Goal: Task Accomplishment & Management: Use online tool/utility

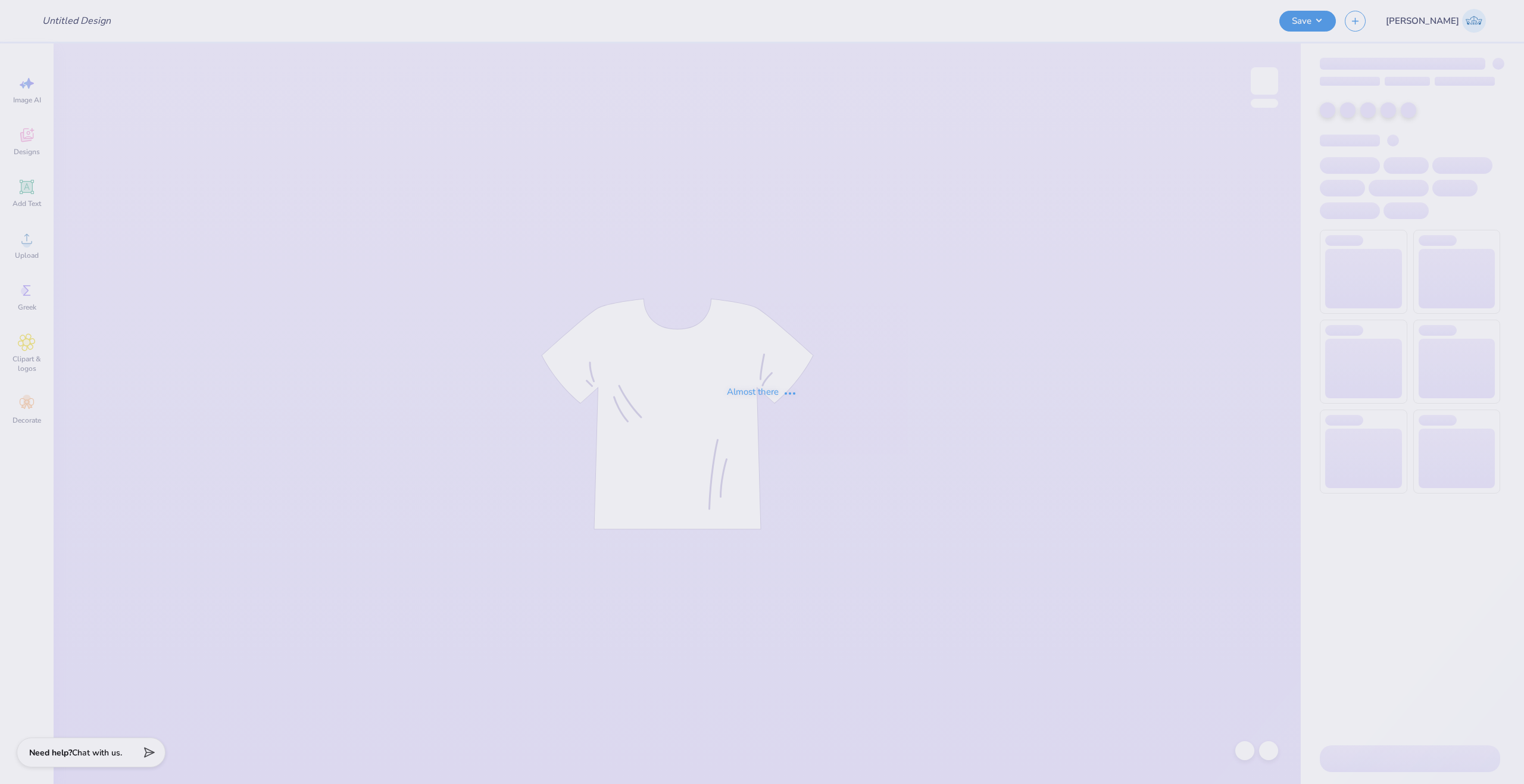
type input "GBD Gen Link"
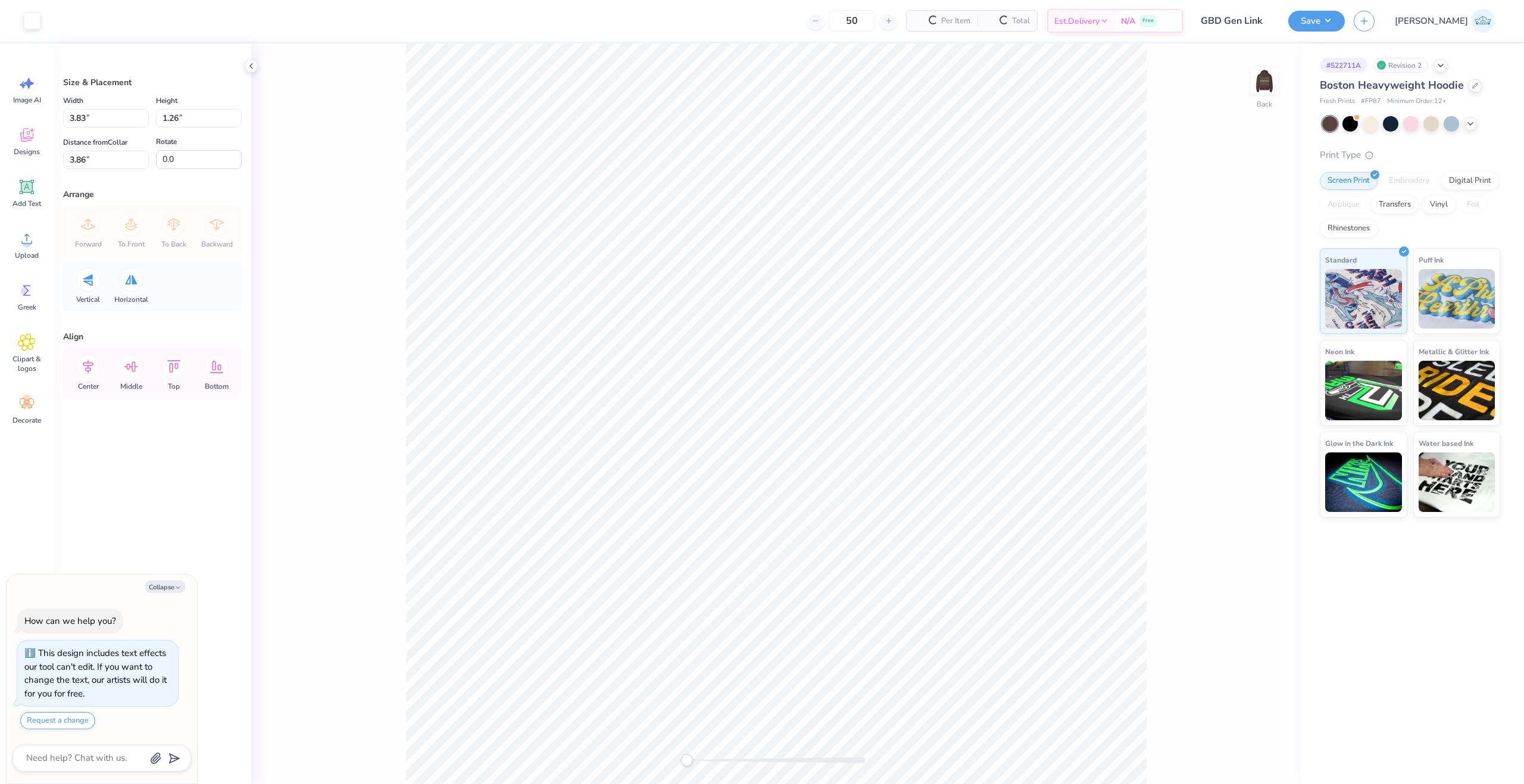
type textarea "x"
click at [85, 125] on input "3.83" at bounding box center [106, 118] width 86 height 19
type input "3.50"
type textarea "x"
type input "1.15"
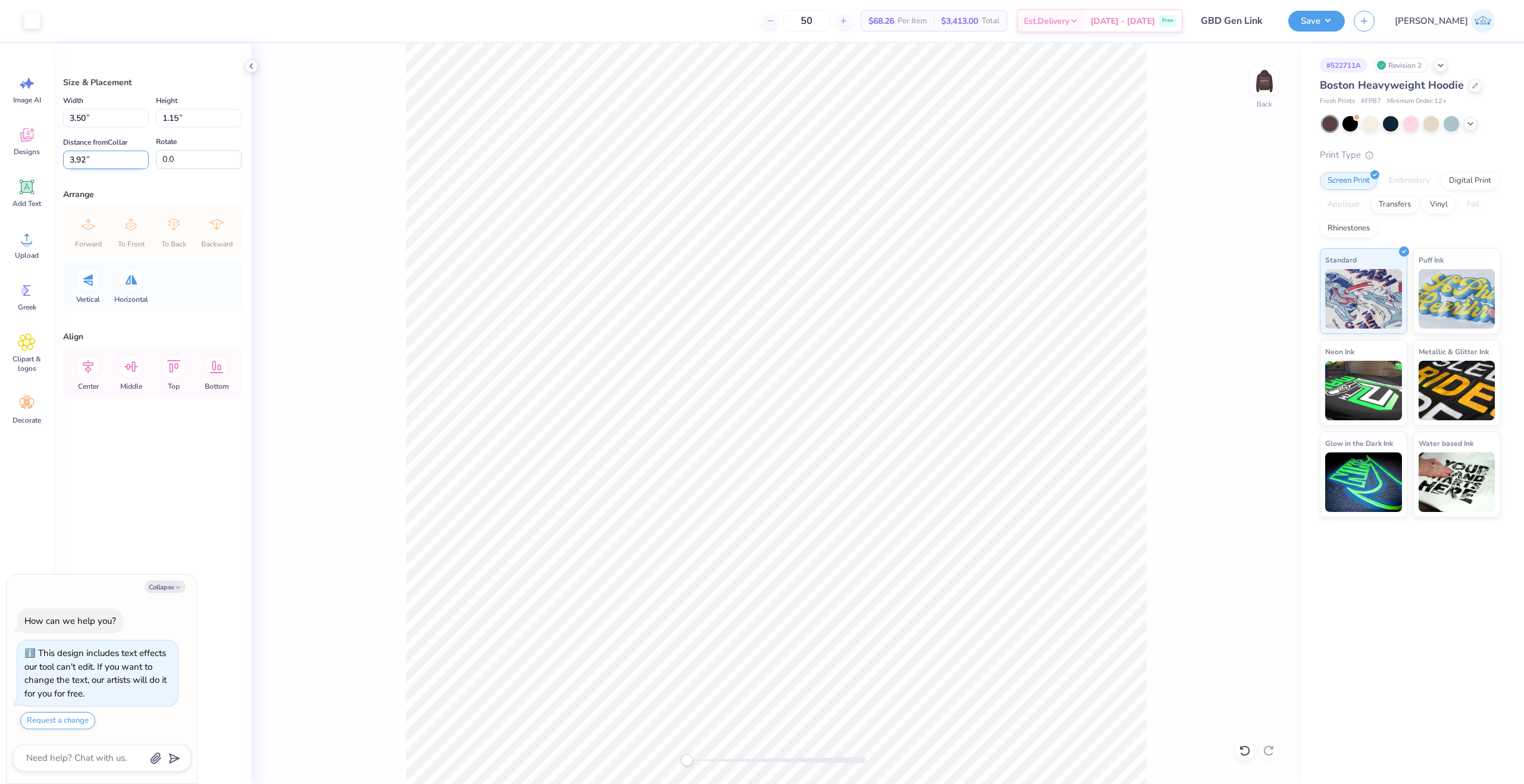
click at [87, 163] on input "3.92" at bounding box center [106, 160] width 86 height 19
type input "3"
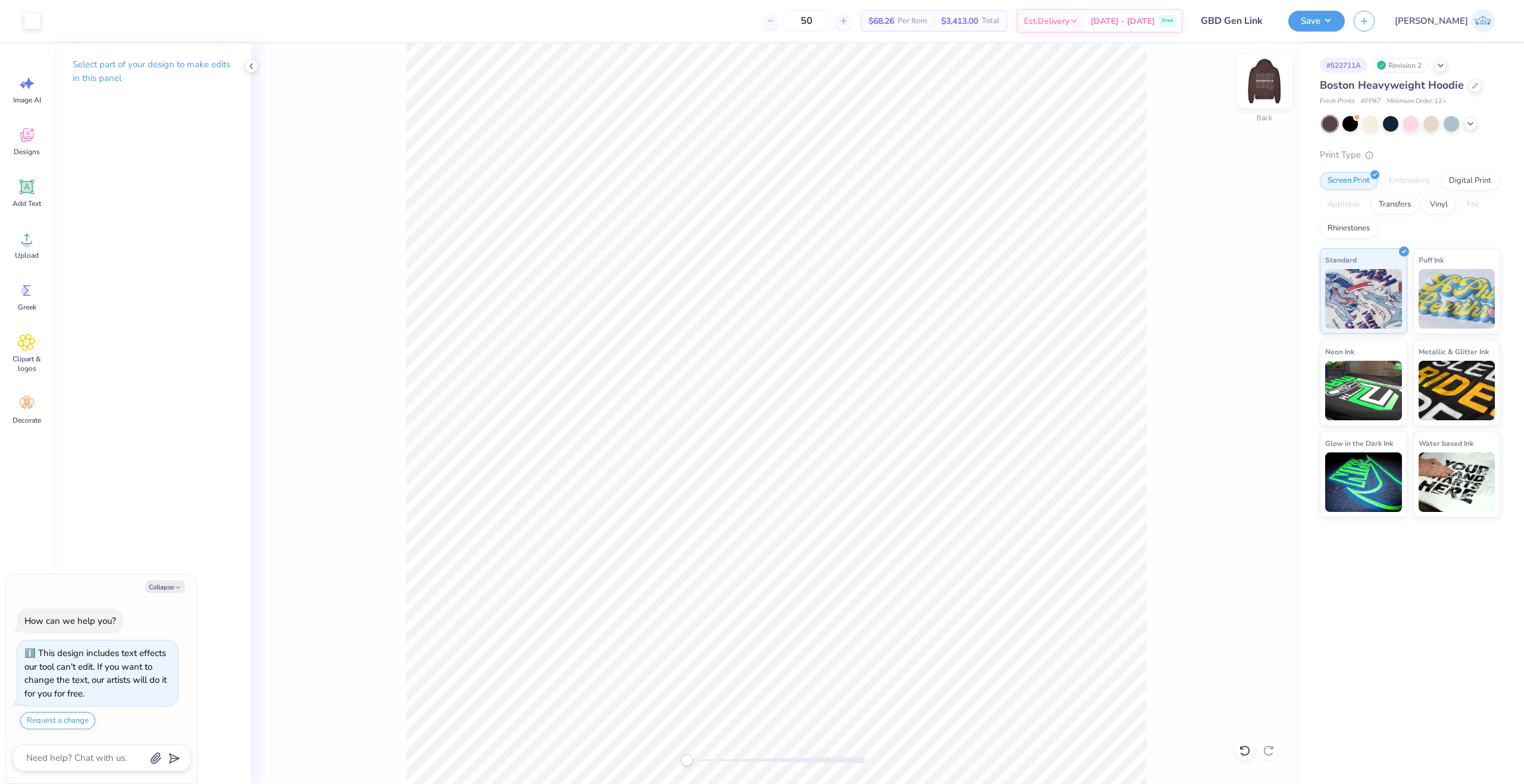
click at [1262, 87] on img at bounding box center [1264, 81] width 47 height 47
click at [21, 258] on span "Upload" at bounding box center [27, 255] width 24 height 9
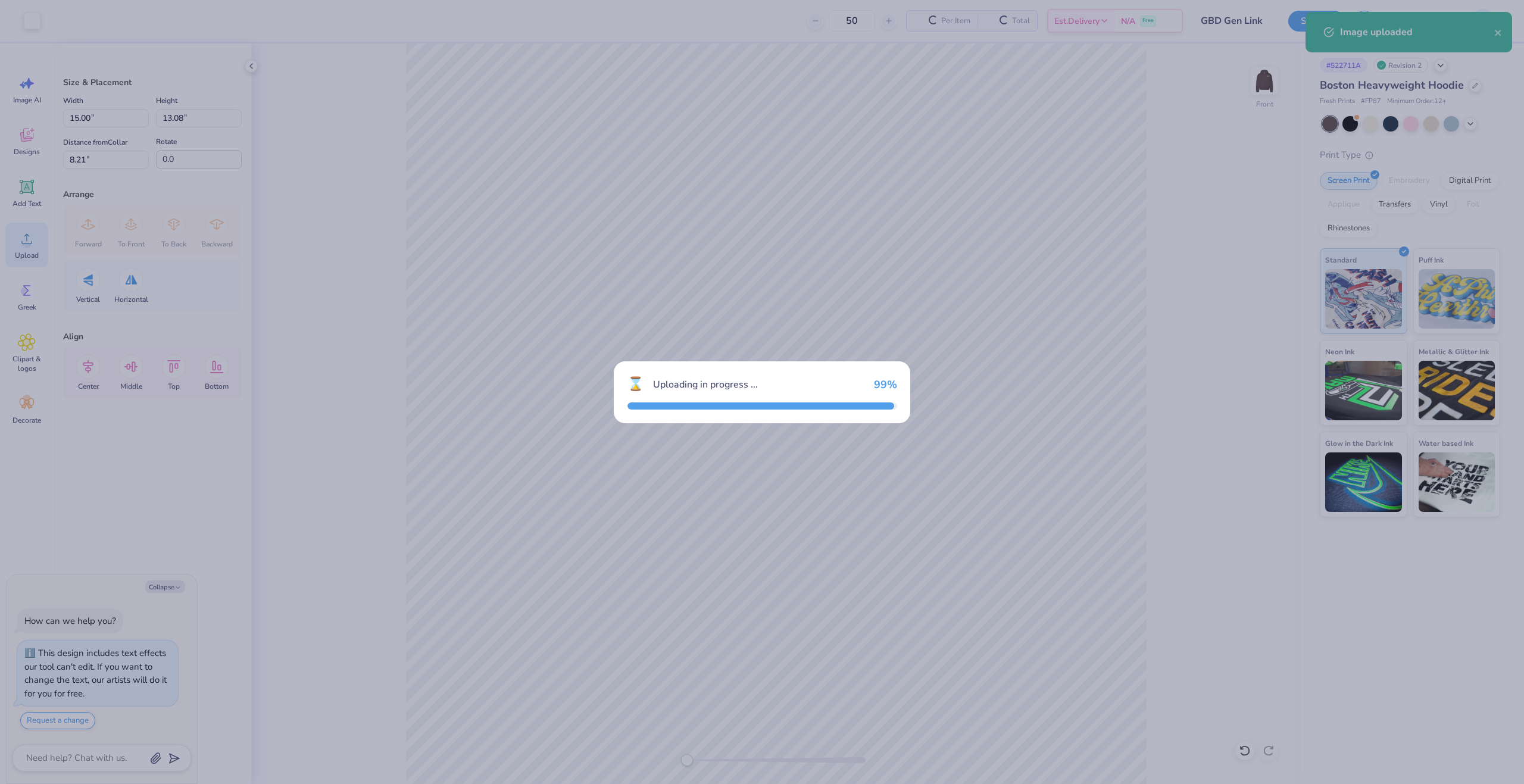
type textarea "x"
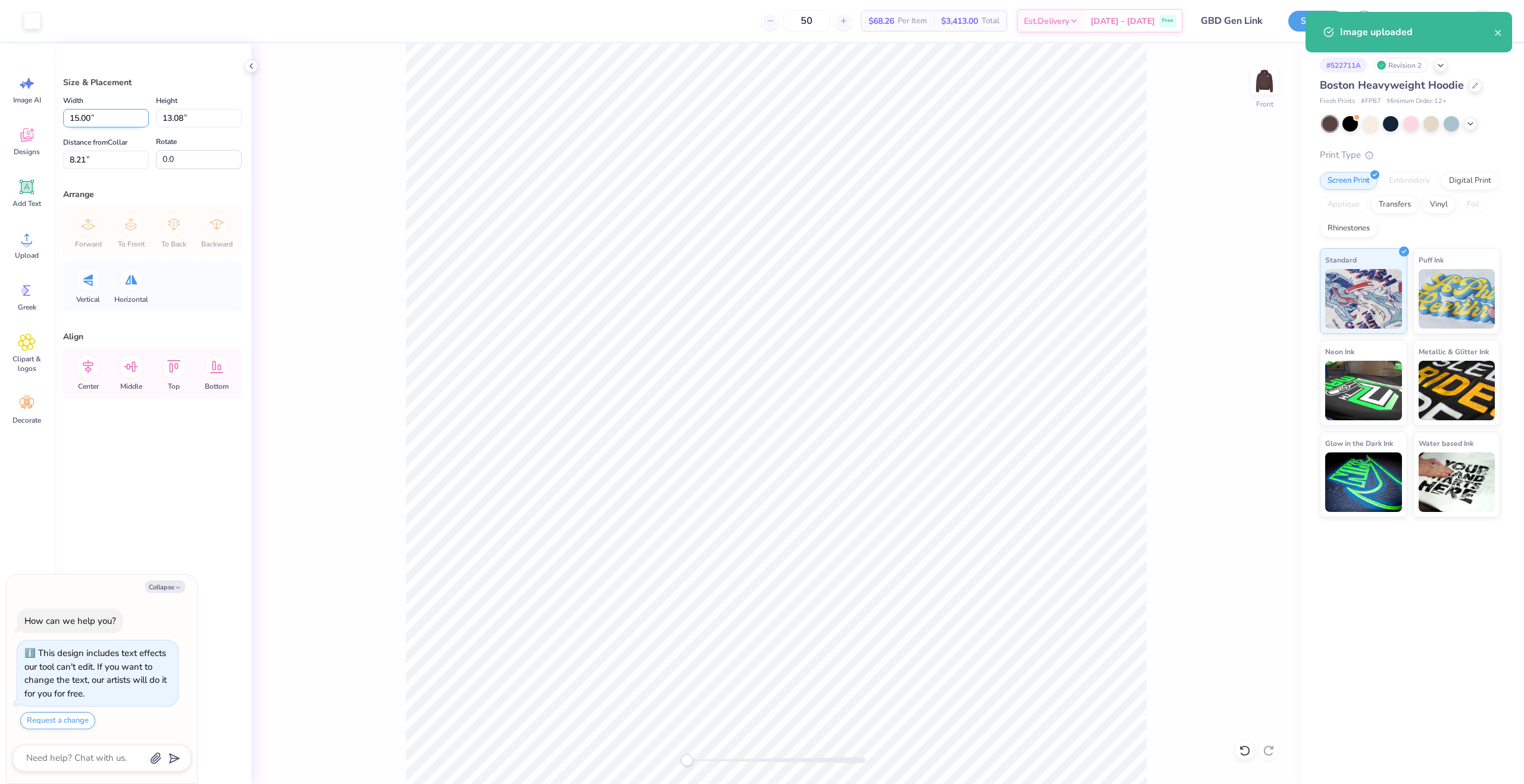
click at [100, 116] on input "15.00" at bounding box center [106, 118] width 86 height 19
type input "12.5"
type textarea "x"
type input "12.50"
type input "10.90"
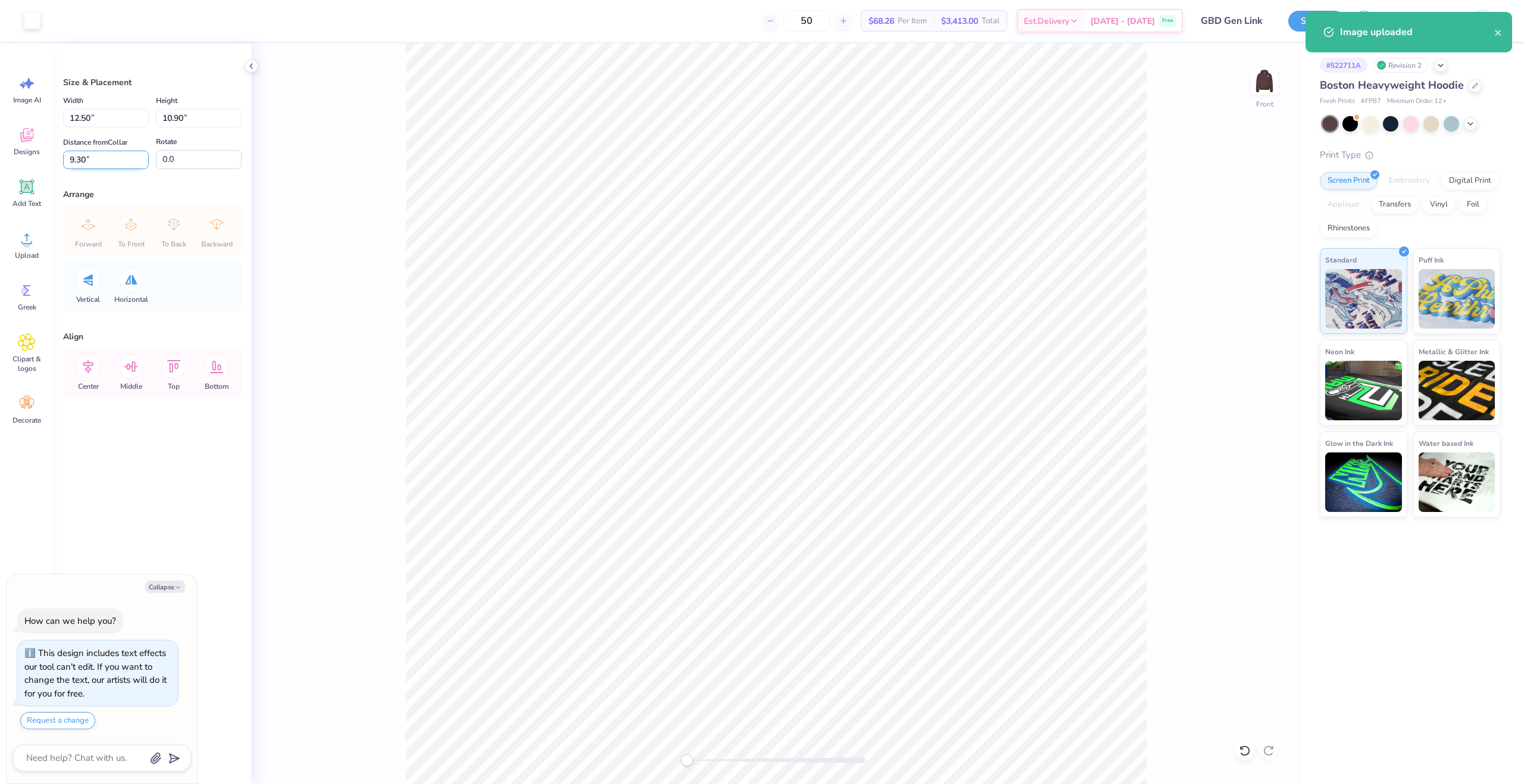
click at [90, 161] on input "9.30" at bounding box center [106, 160] width 86 height 19
type input "6"
click at [392, 451] on div "Front" at bounding box center [776, 413] width 1050 height 741
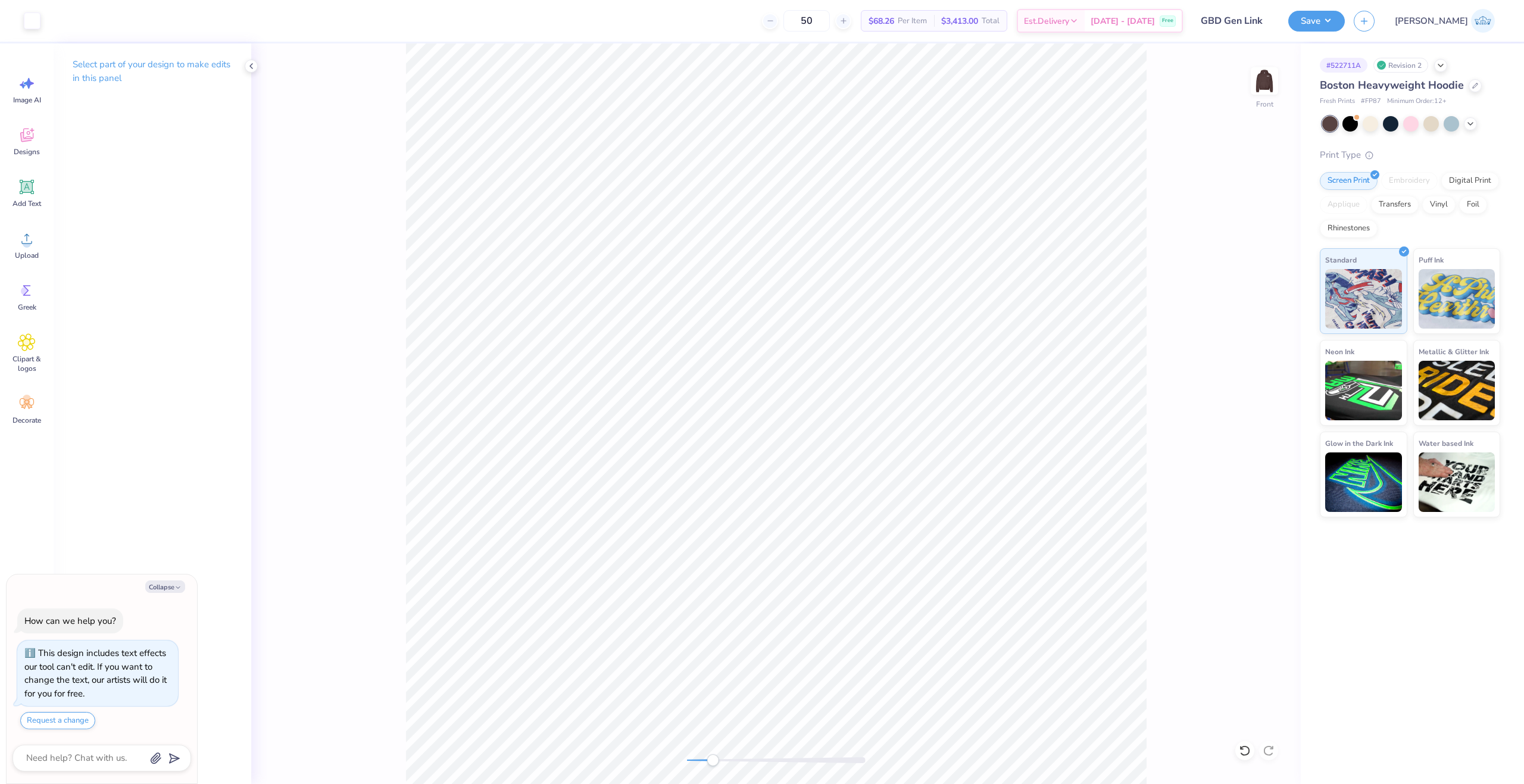
drag, startPoint x: 698, startPoint y: 764, endPoint x: 634, endPoint y: 785, distance: 67.4
click at [634, 783] on html "Art colors 50 $68.26 Per Item $3,413.00 Total Est. Delivery [DATE] - [DATE] Fre…" at bounding box center [762, 392] width 1524 height 784
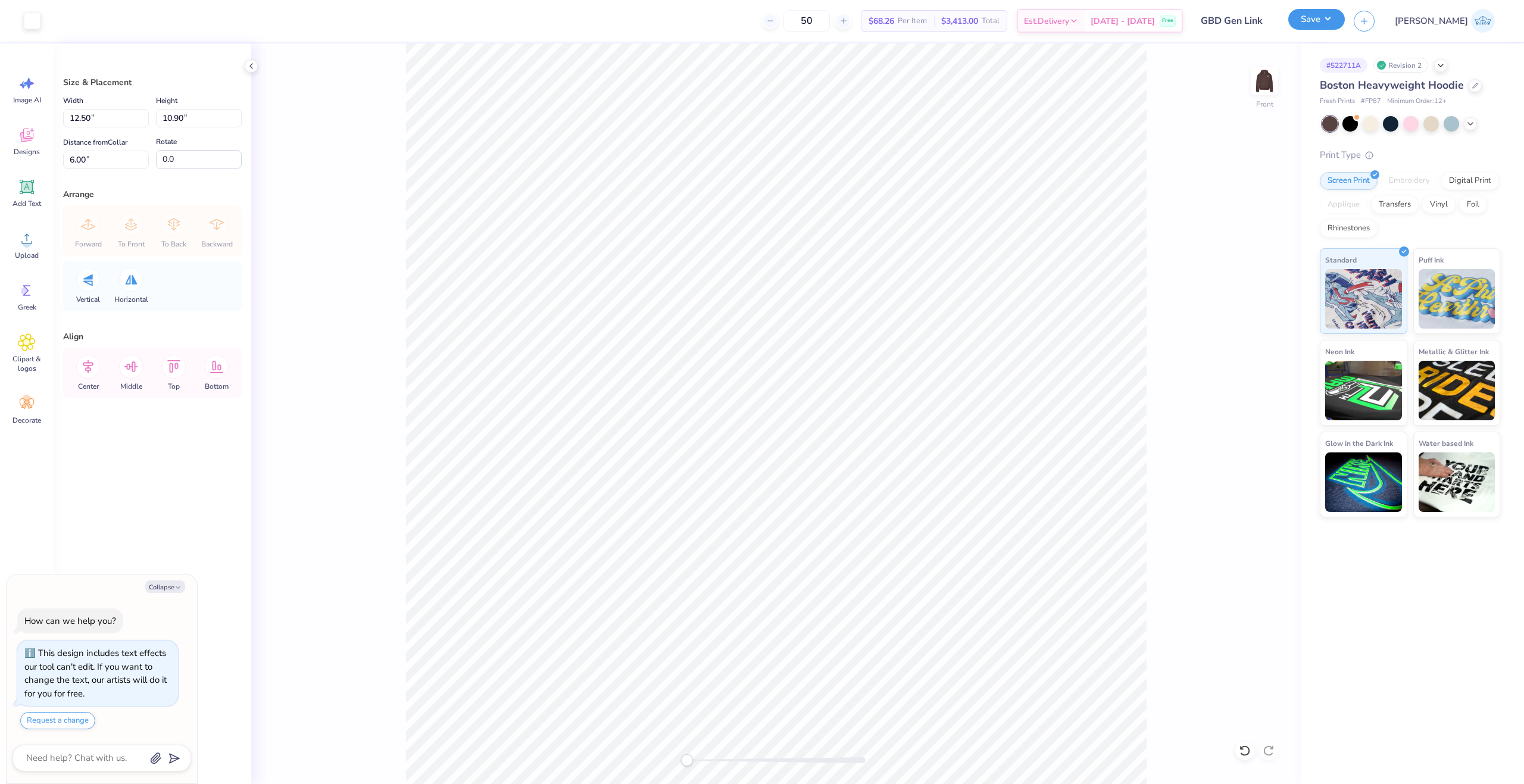
click at [1345, 12] on button "Save" at bounding box center [1317, 19] width 57 height 21
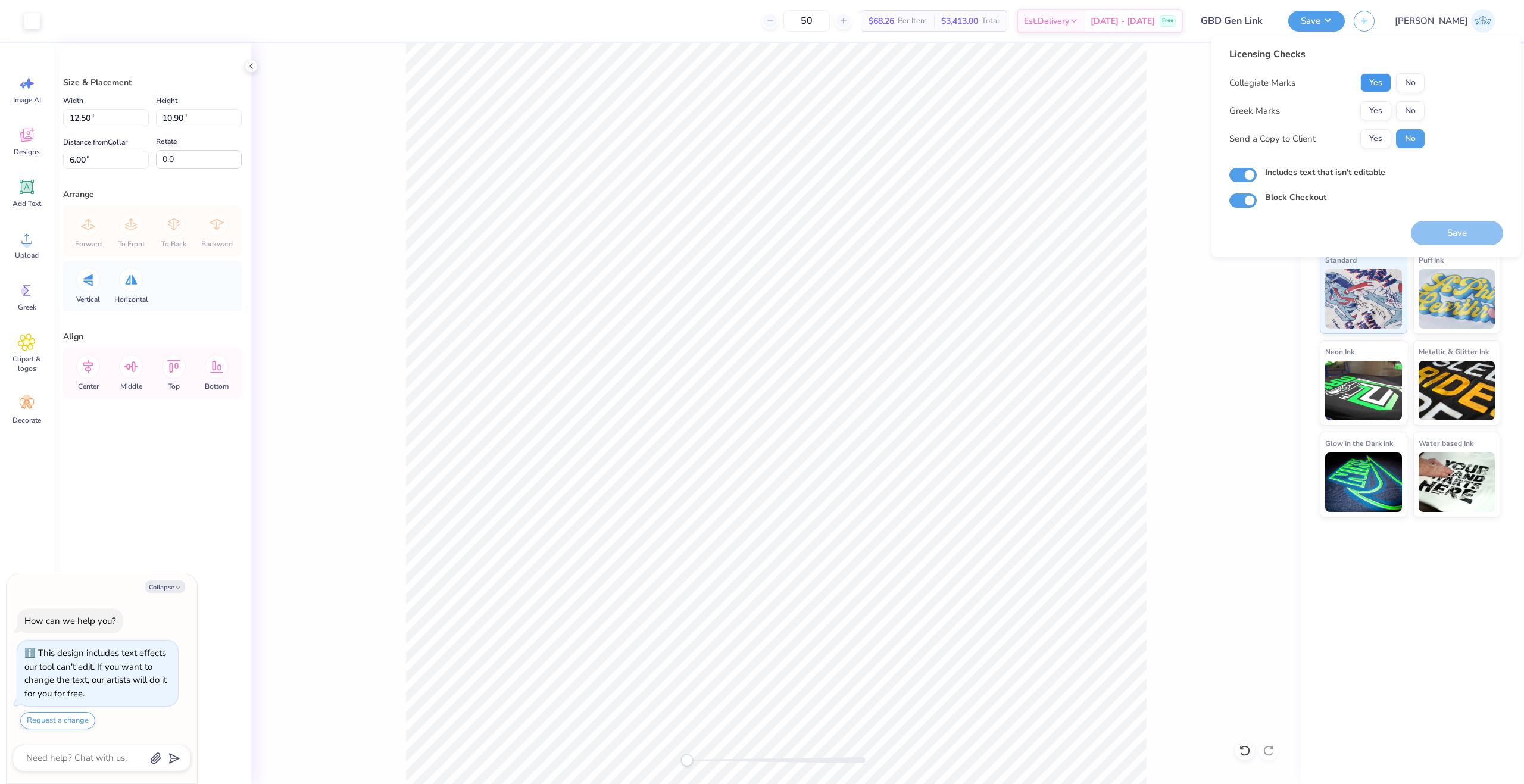
click at [1377, 86] on button "Yes" at bounding box center [1376, 83] width 31 height 19
click at [1413, 127] on div "Collegiate Marks Yes No Greek Marks Yes No Send a Copy to Client Yes No" at bounding box center [1327, 111] width 195 height 75
click at [1411, 119] on button "No" at bounding box center [1410, 111] width 29 height 19
click at [1385, 140] on button "Yes" at bounding box center [1376, 139] width 31 height 19
click at [1447, 235] on button "Save" at bounding box center [1457, 233] width 92 height 25
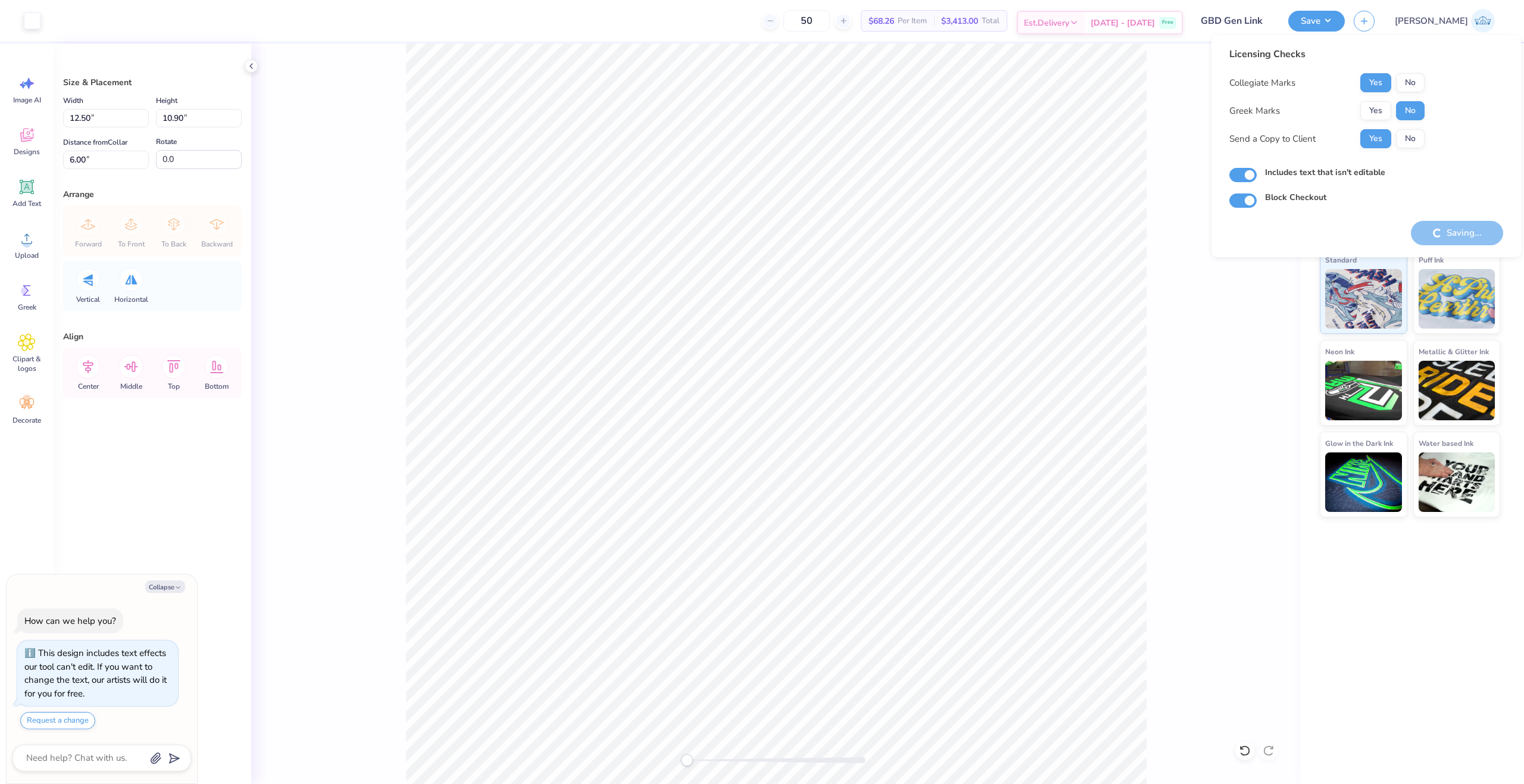
type textarea "x"
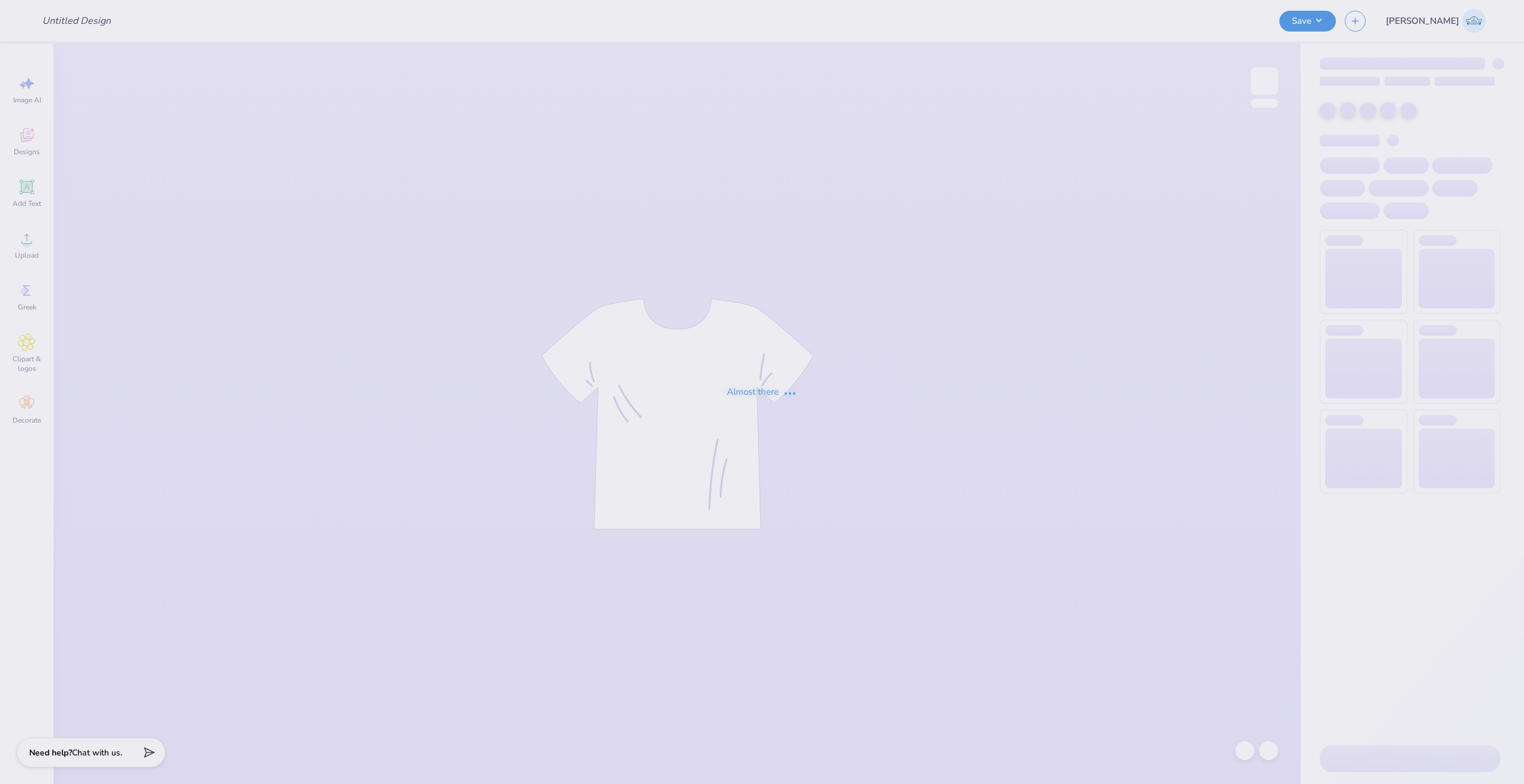
type input "capture the cure design #2"
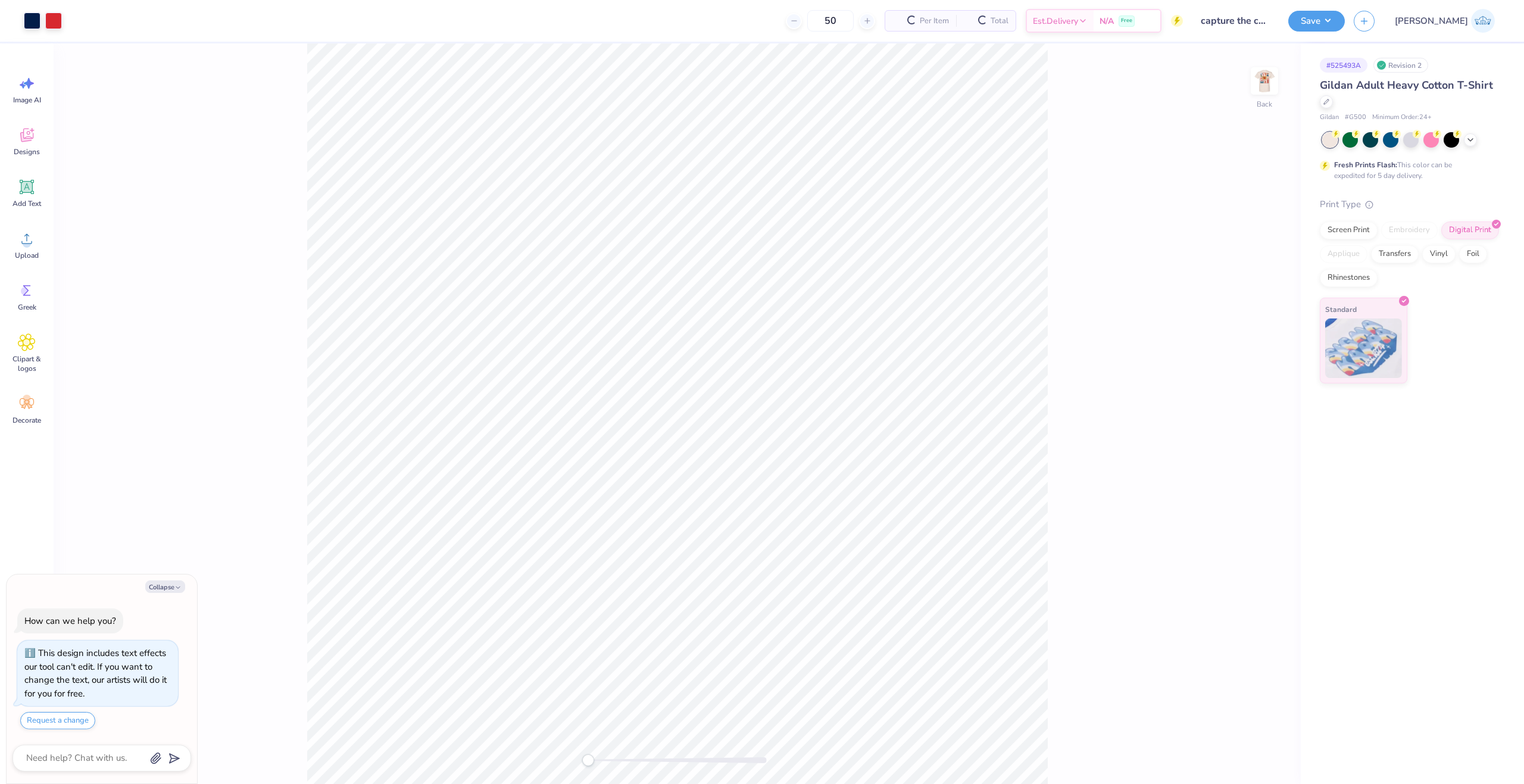
drag, startPoint x: 1267, startPoint y: 87, endPoint x: 1070, endPoint y: 336, distance: 317.5
click at [1267, 87] on img at bounding box center [1265, 81] width 24 height 24
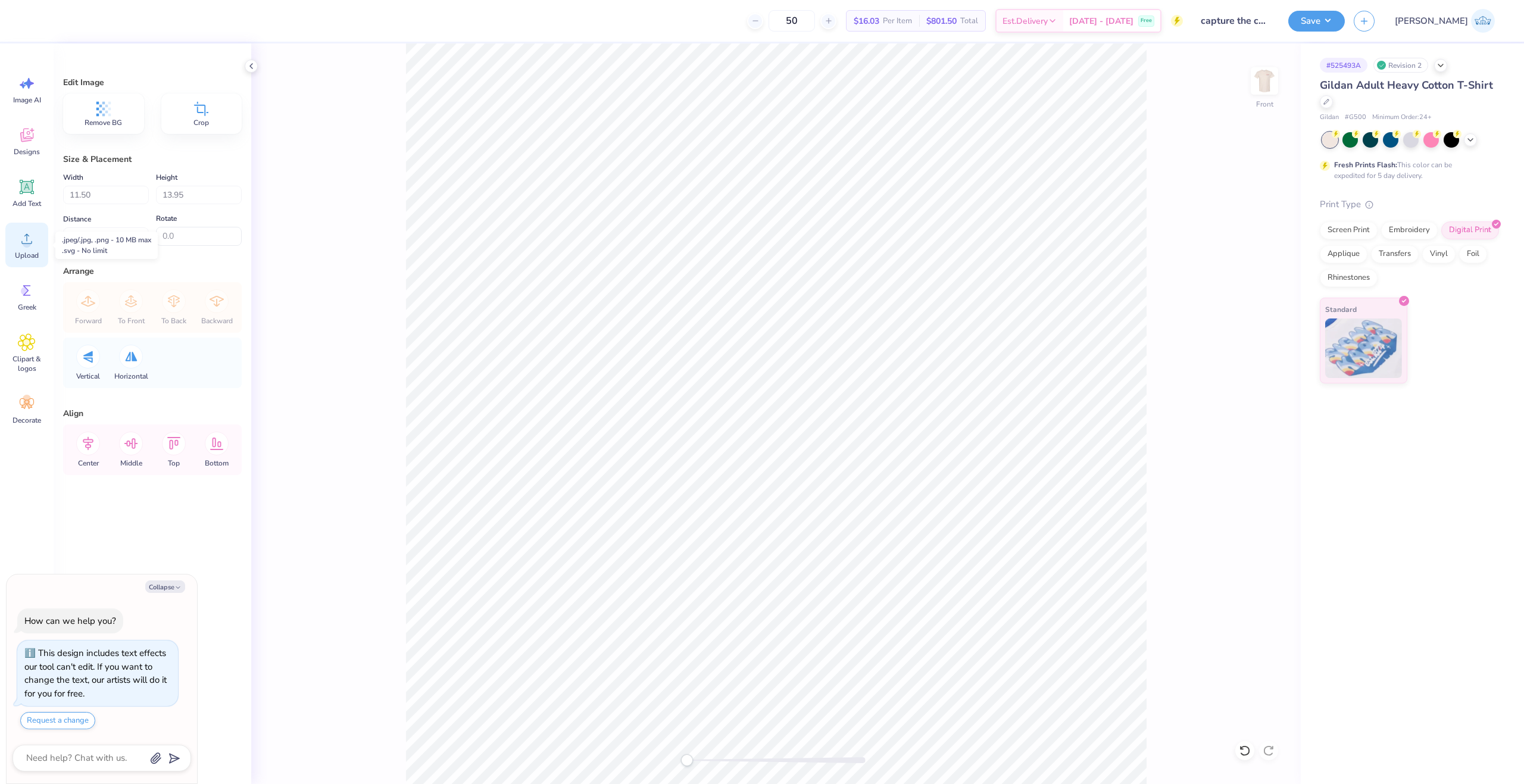
click at [31, 257] on span "Upload" at bounding box center [27, 255] width 24 height 9
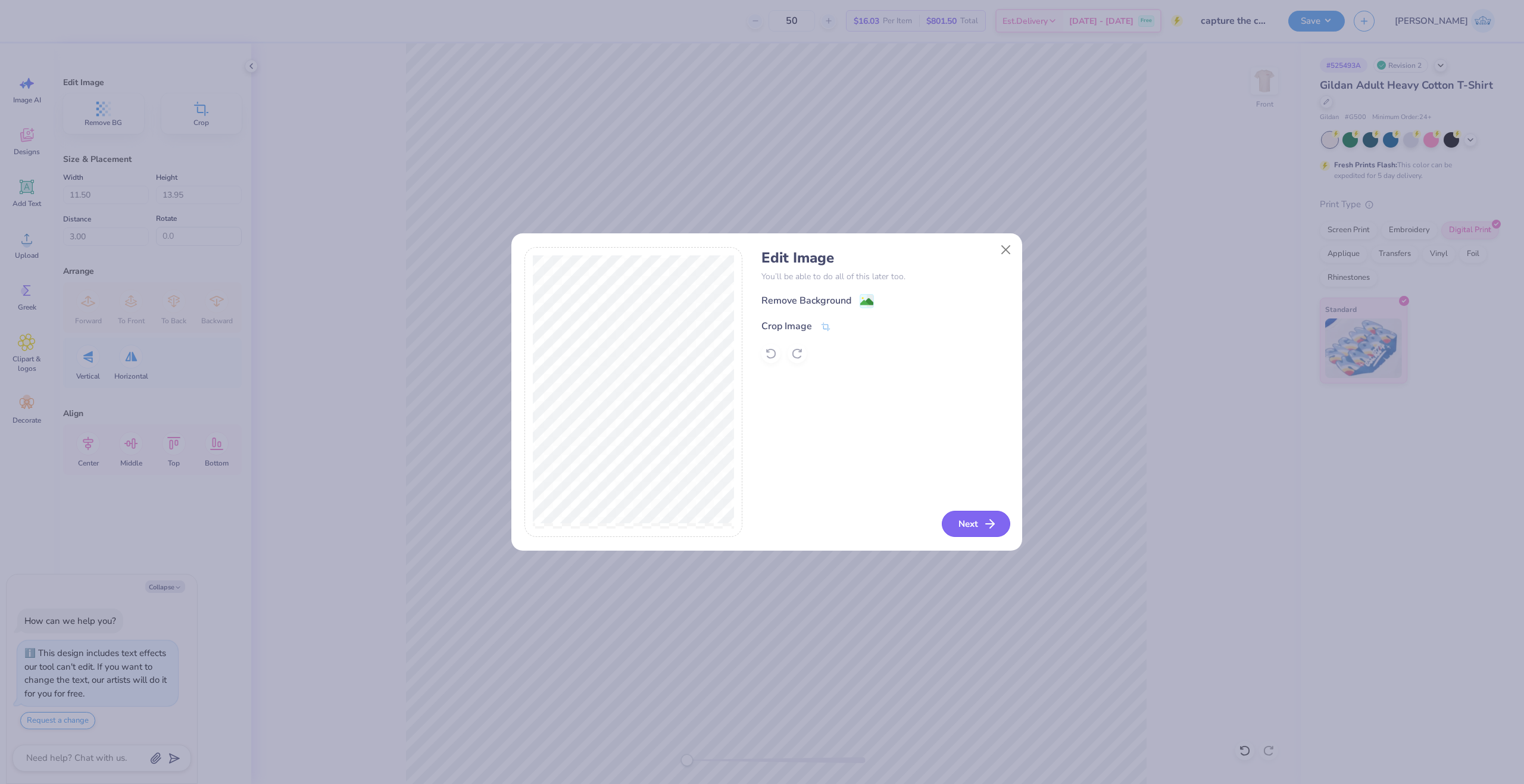
click at [962, 521] on button "Next" at bounding box center [976, 523] width 69 height 26
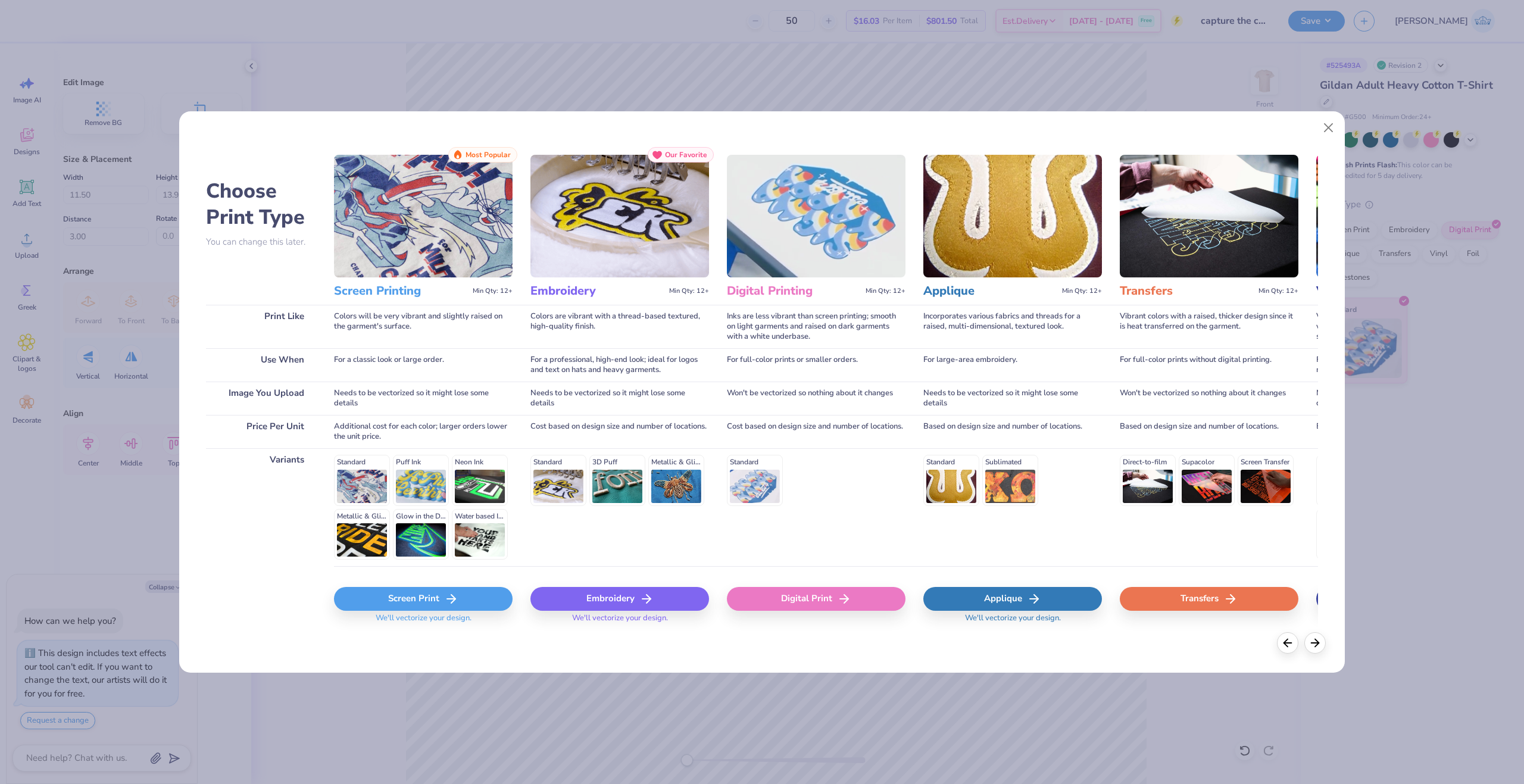
click at [796, 598] on div "Digital Print" at bounding box center [816, 599] width 179 height 24
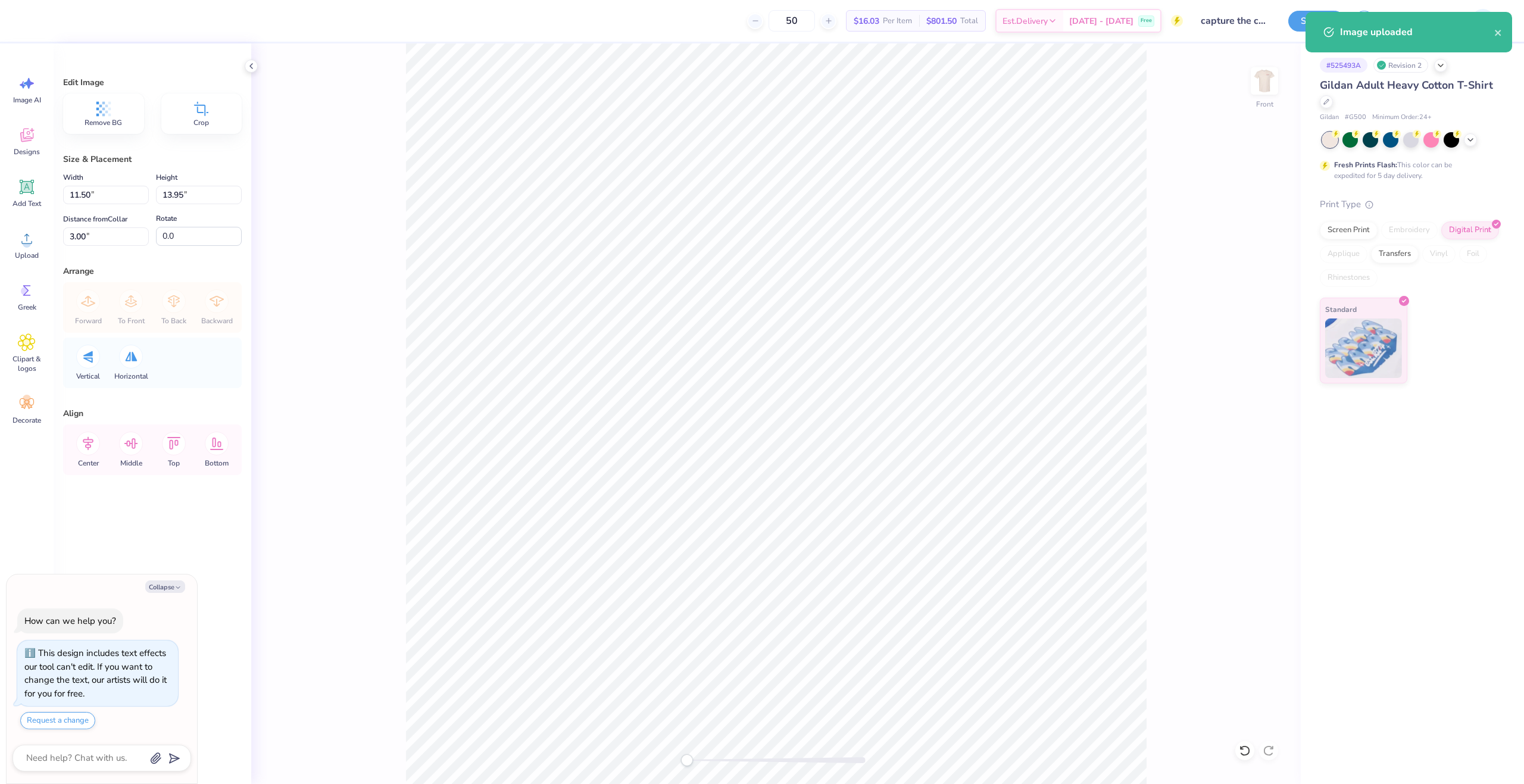
type textarea "x"
type input "14.65"
type input "17.75"
type input "5.37"
click at [392, 388] on div "Front" at bounding box center [776, 413] width 1050 height 741
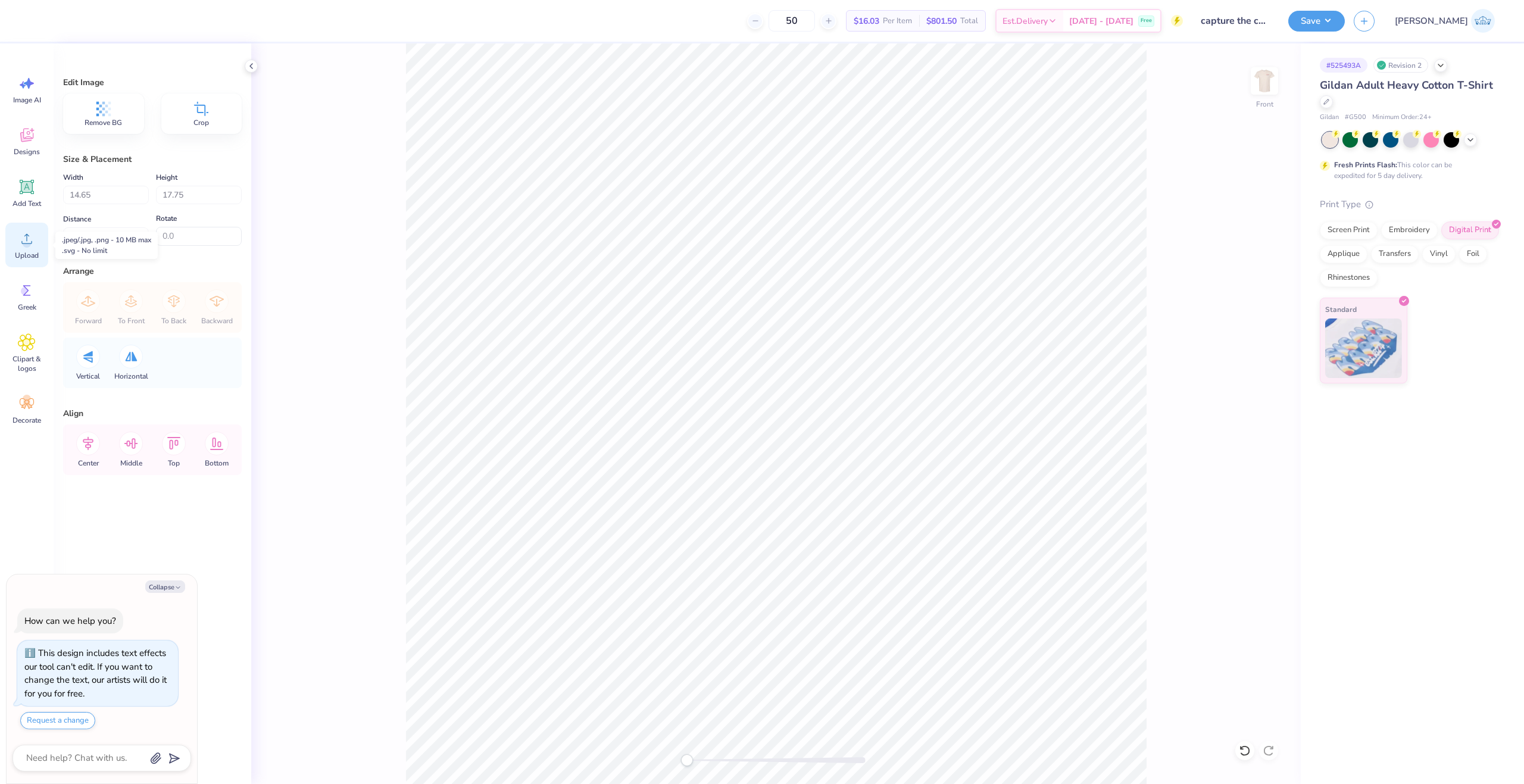
click at [31, 235] on icon at bounding box center [27, 239] width 18 height 18
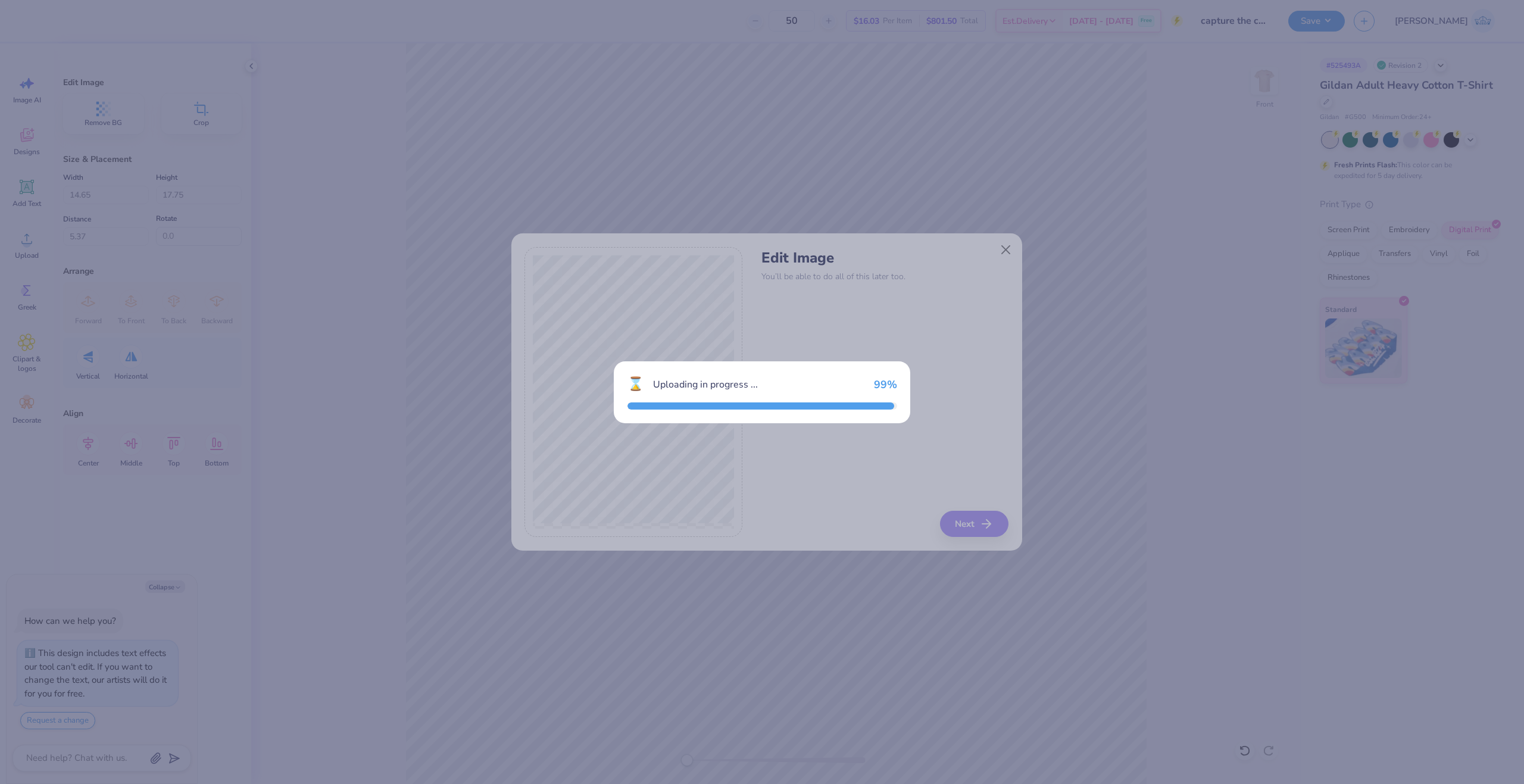
type textarea "x"
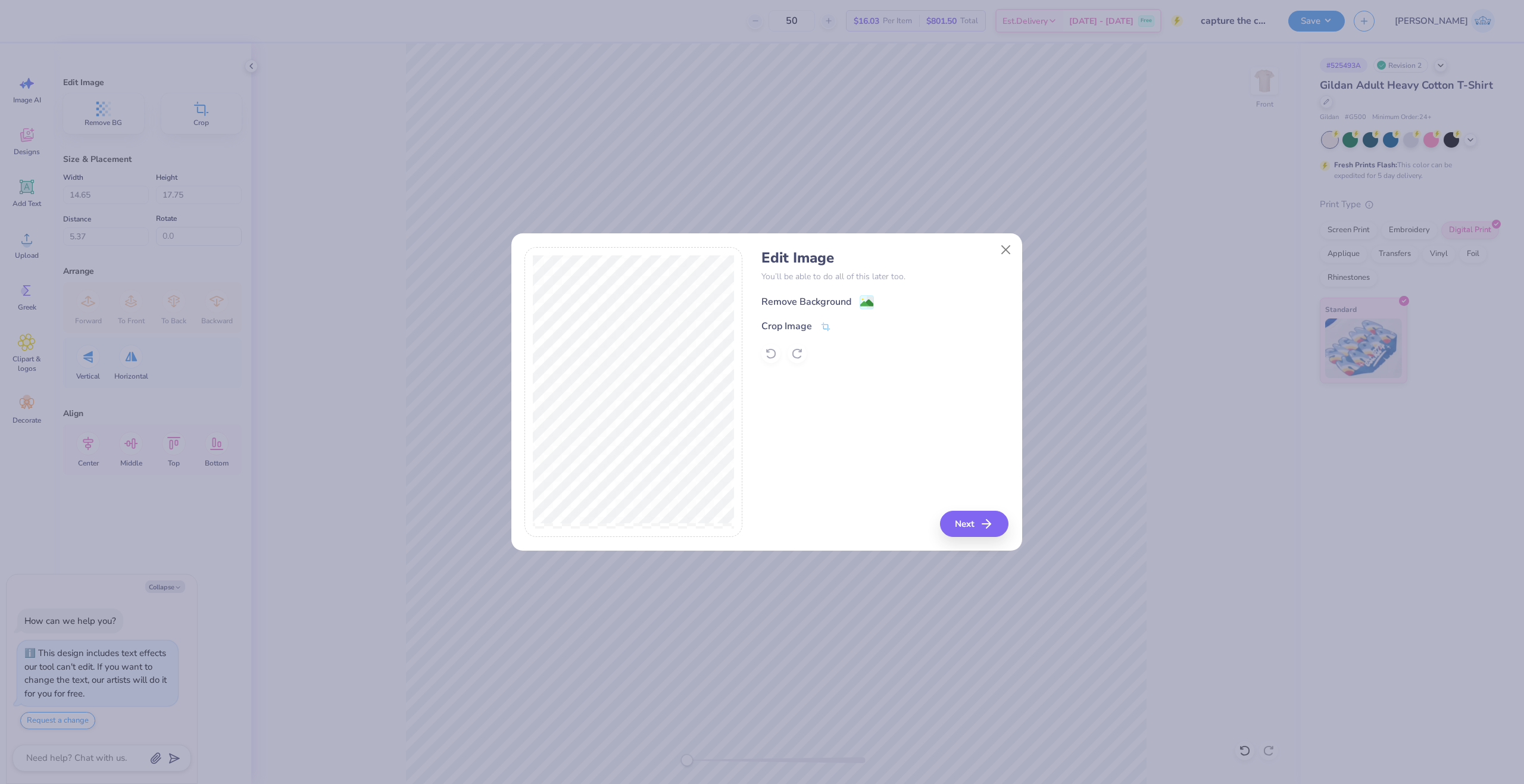
click at [852, 301] on div "Remove Background" at bounding box center [818, 302] width 113 height 15
click at [792, 493] on div "Edit Image You’ll be able to do all of this later too. Remove Background Crop I…" at bounding box center [885, 392] width 247 height 291
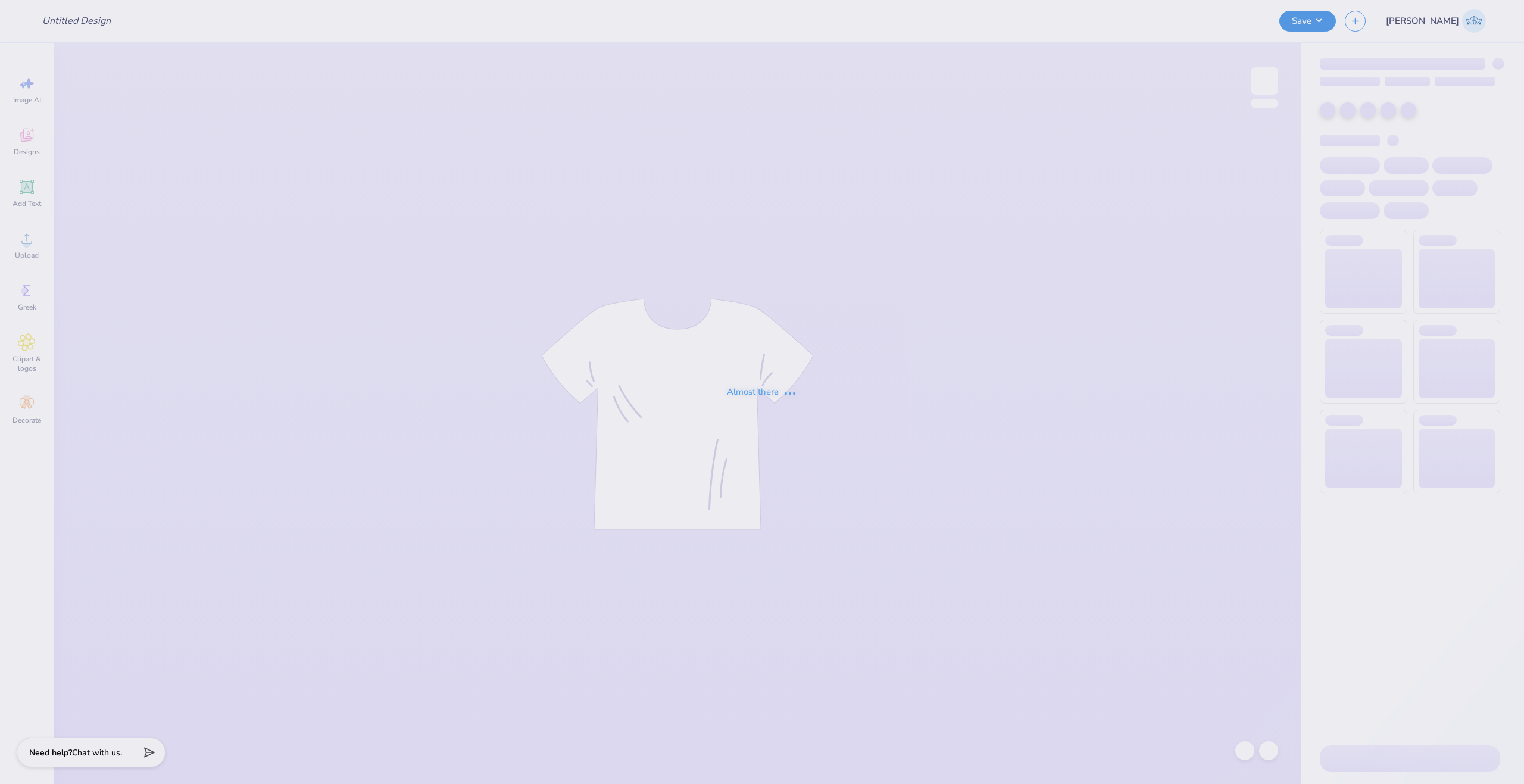
type input "capture the cure design #2"
click at [1028, 348] on div "Almost there" at bounding box center [762, 392] width 1524 height 784
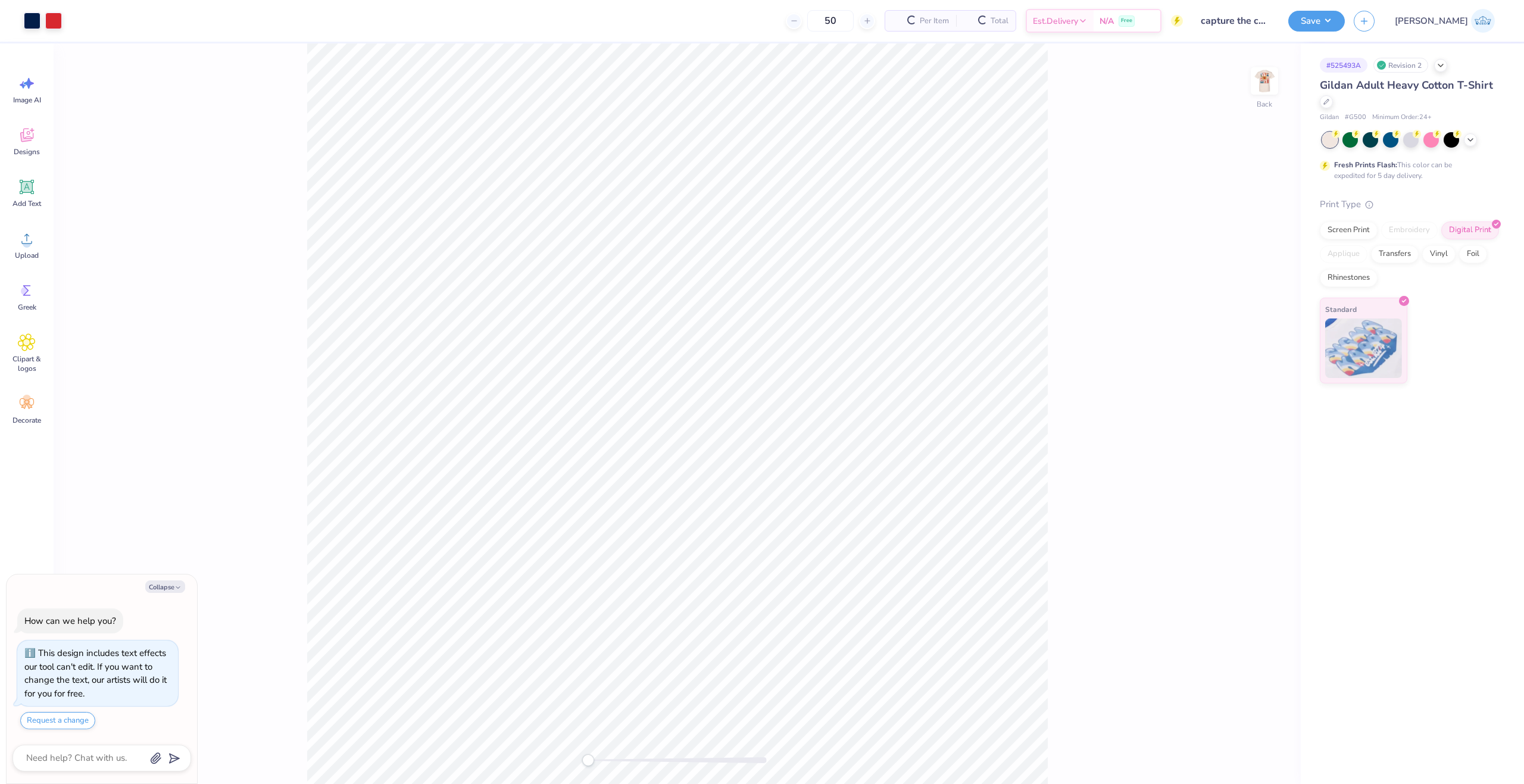
click at [1279, 81] on div "Back" at bounding box center [677, 413] width 1247 height 741
drag, startPoint x: 1257, startPoint y: 75, endPoint x: 1239, endPoint y: 98, distance: 29.2
click at [1257, 75] on img at bounding box center [1265, 81] width 24 height 24
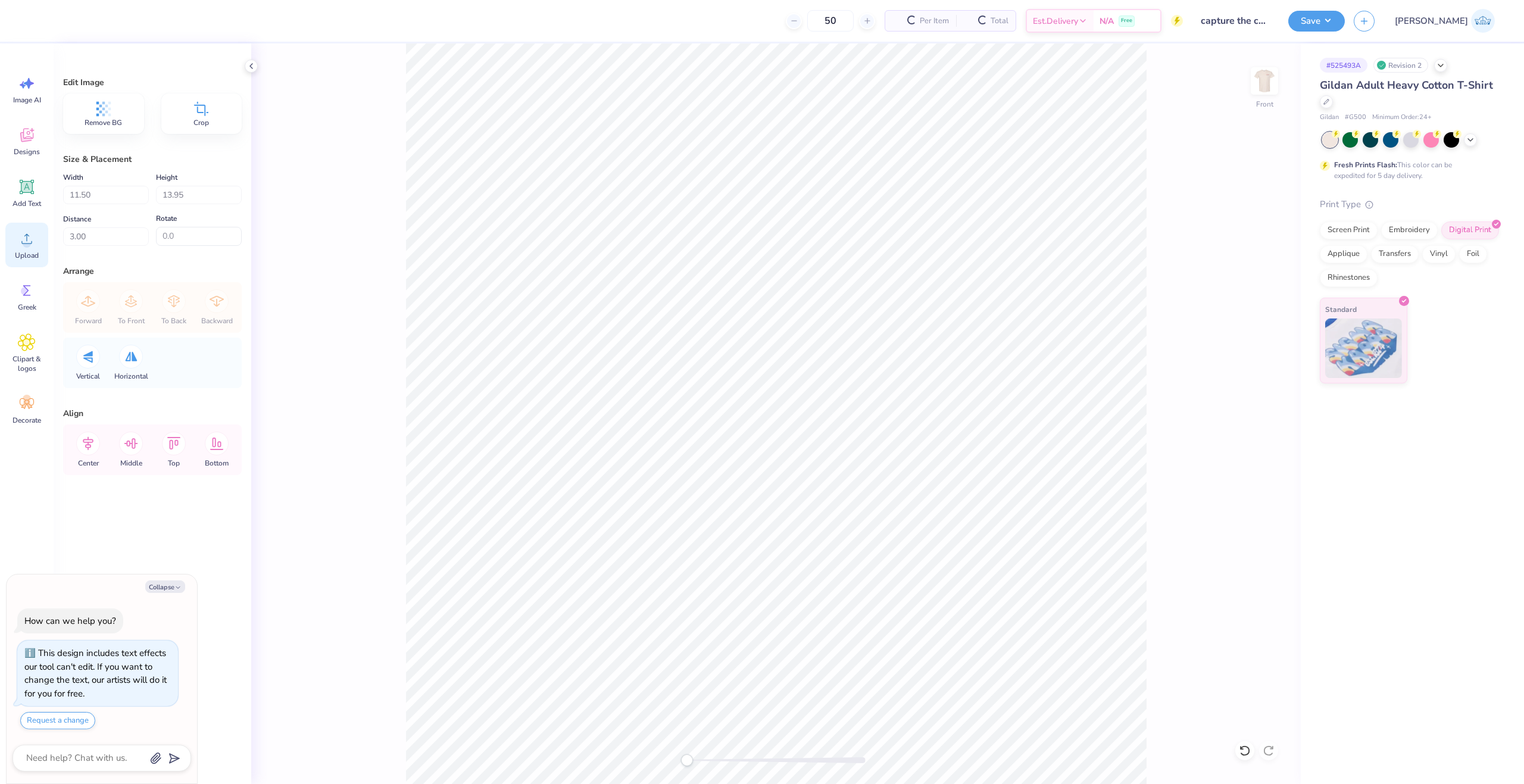
click at [29, 251] on span "Upload" at bounding box center [27, 255] width 24 height 9
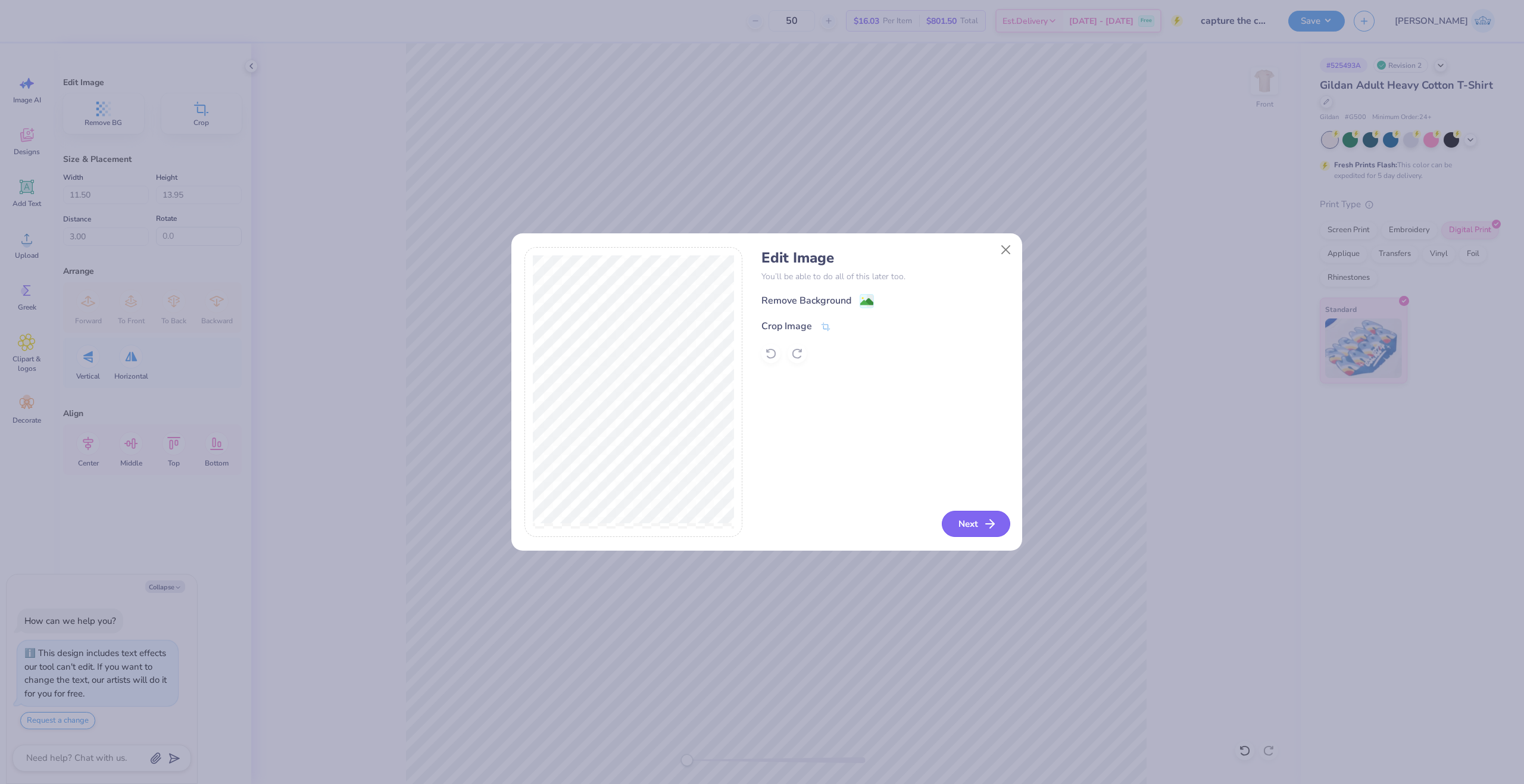
click at [976, 521] on button "Next" at bounding box center [976, 523] width 69 height 26
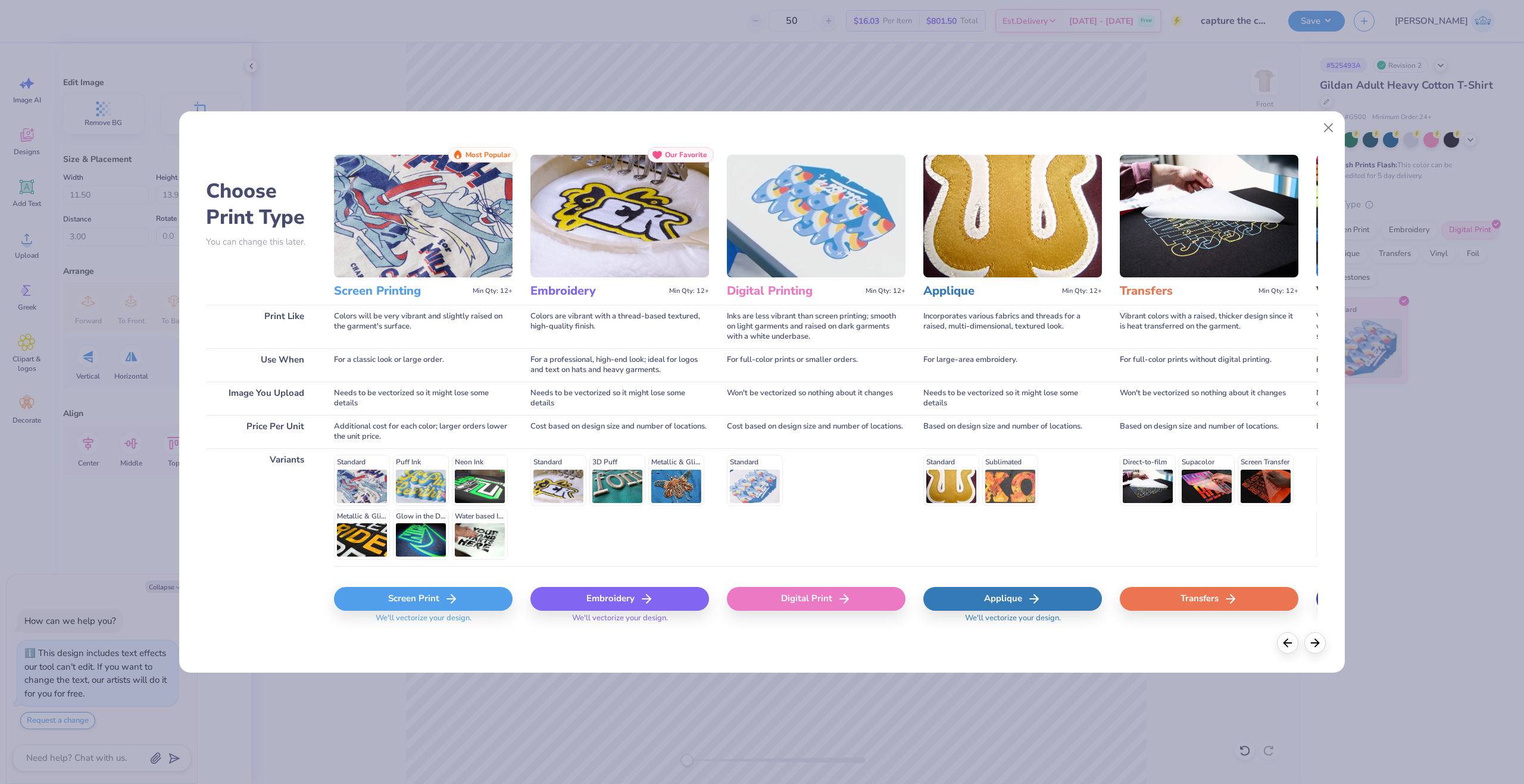
click at [862, 592] on div "Digital Print" at bounding box center [816, 599] width 179 height 24
type textarea "x"
type input "14.65"
type input "17.75"
type input "5.37"
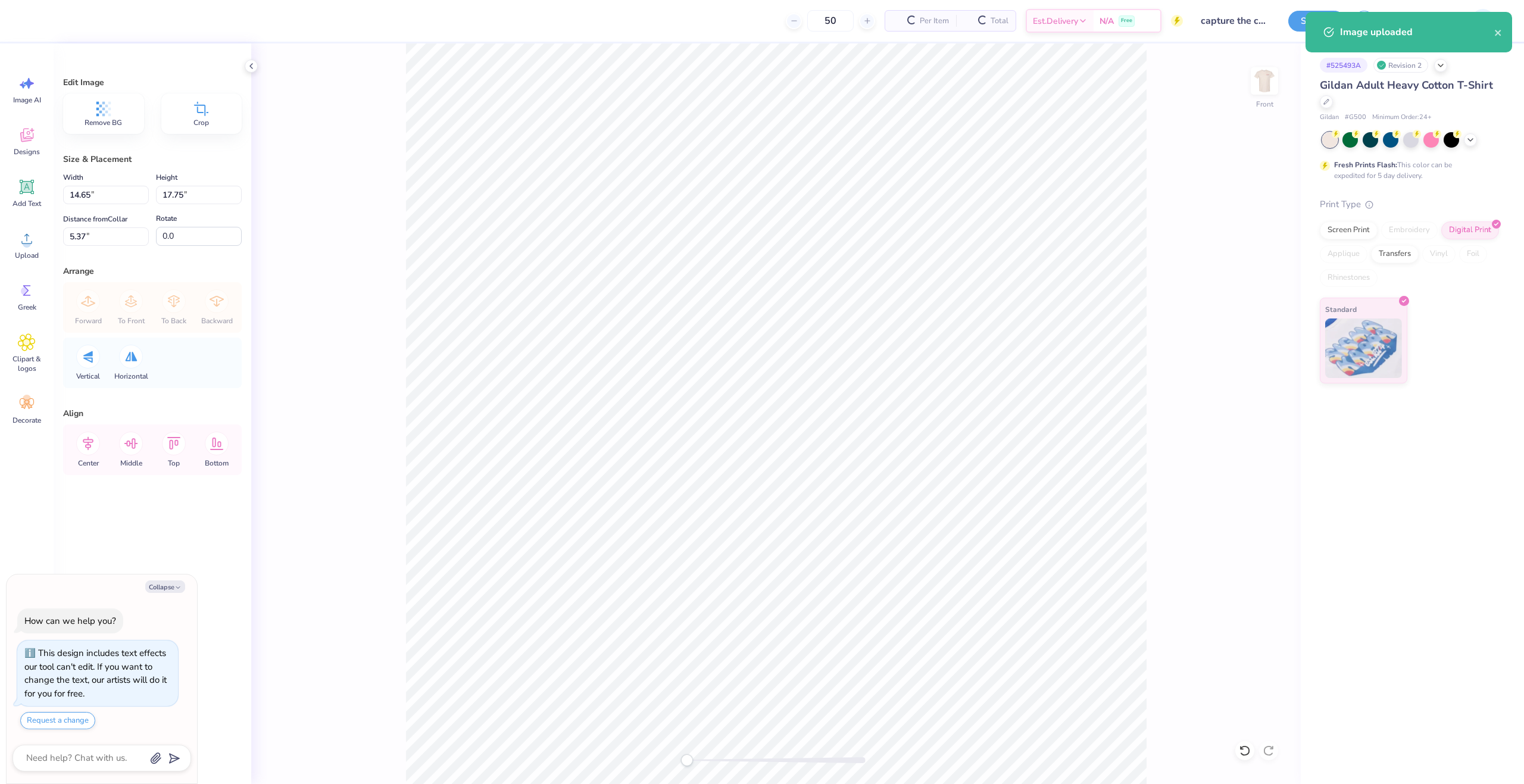
type textarea "x"
click at [97, 191] on input "14.65" at bounding box center [106, 195] width 86 height 19
type input "11.5"
type textarea "x"
type input "11.50"
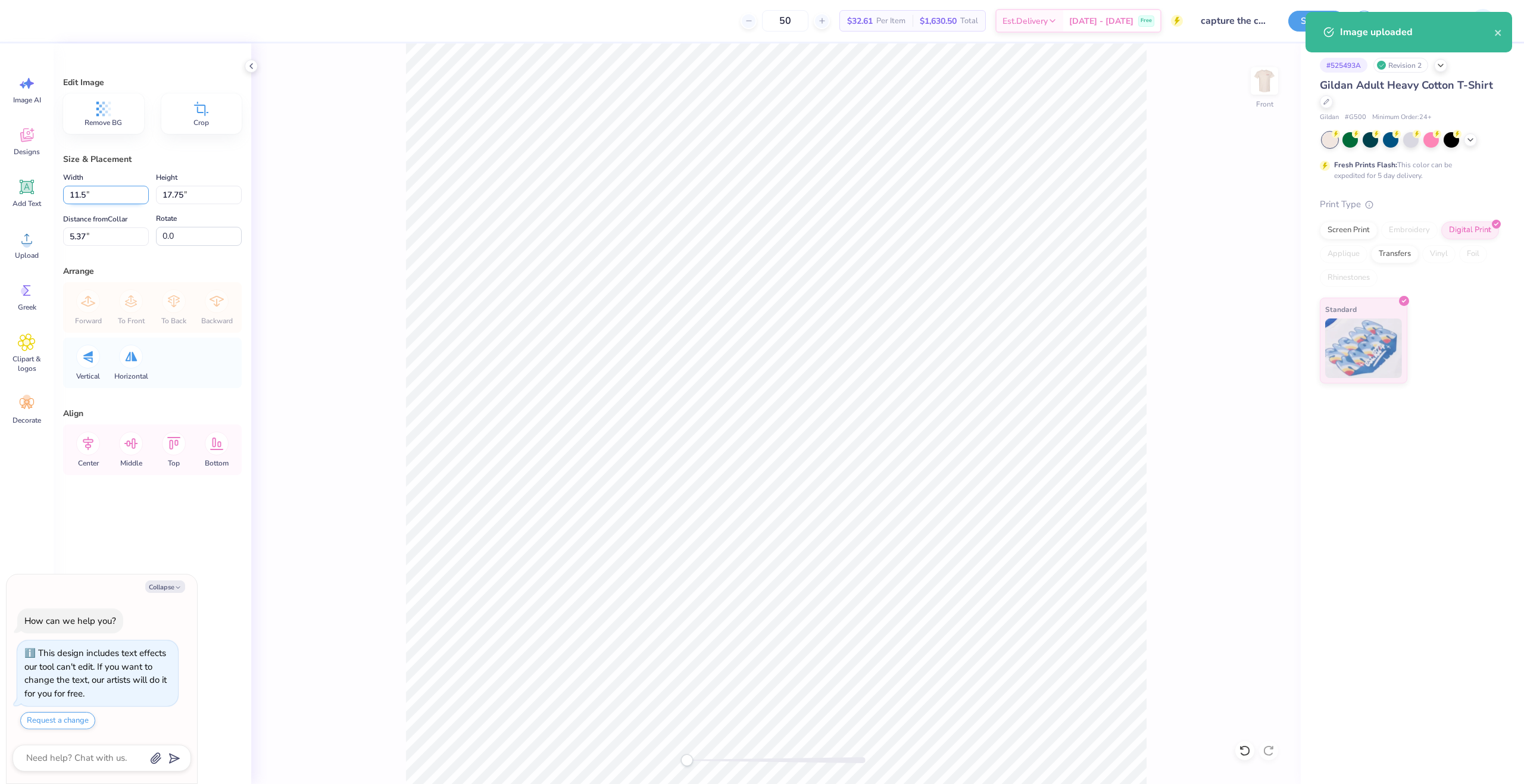
type input "13.94"
click at [93, 241] on input "7.28" at bounding box center [106, 237] width 86 height 19
type input "3"
click at [381, 535] on div "Front" at bounding box center [776, 413] width 1050 height 741
type textarea "x"
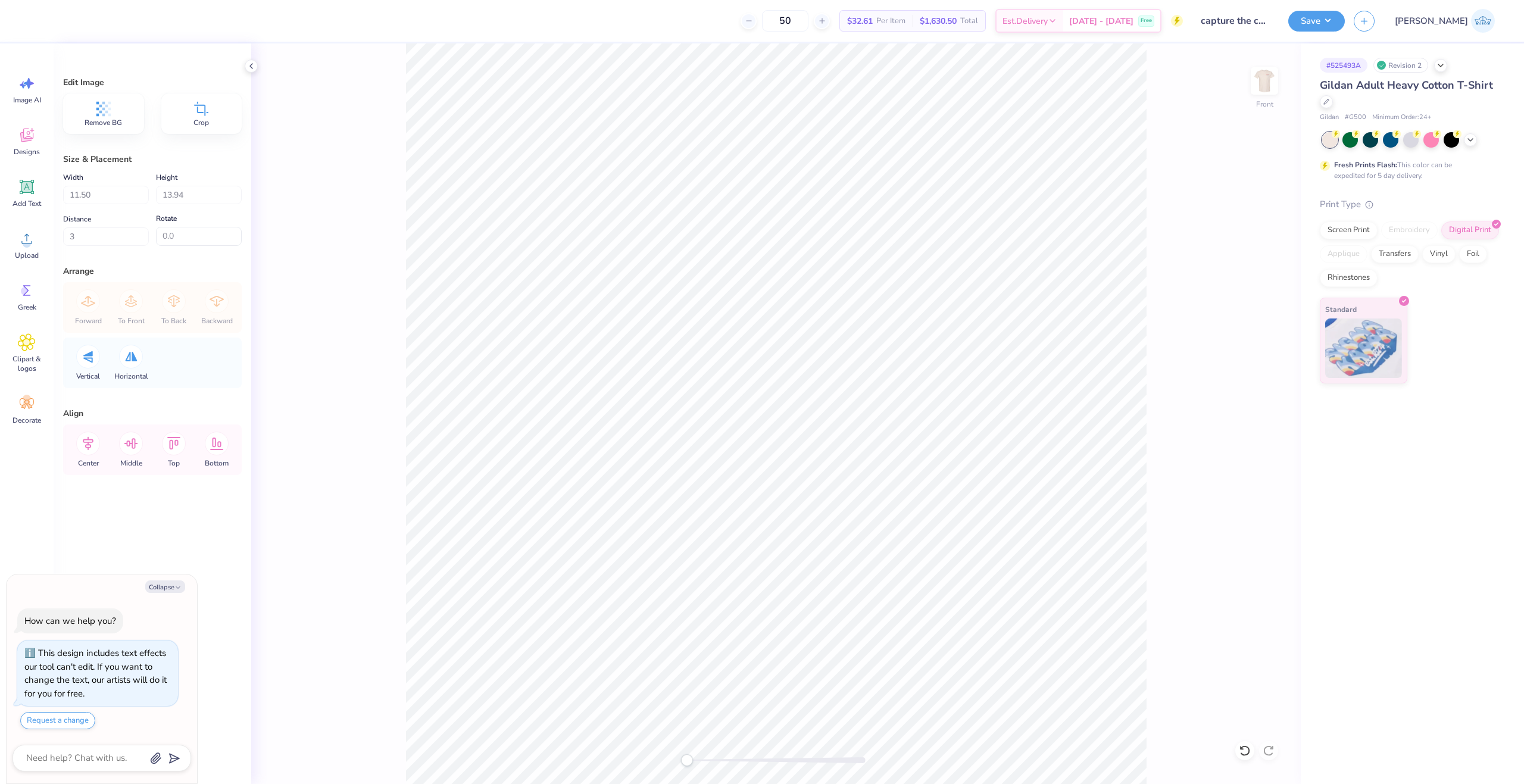
type input "3.00"
click at [1345, 28] on button "Save" at bounding box center [1317, 19] width 57 height 21
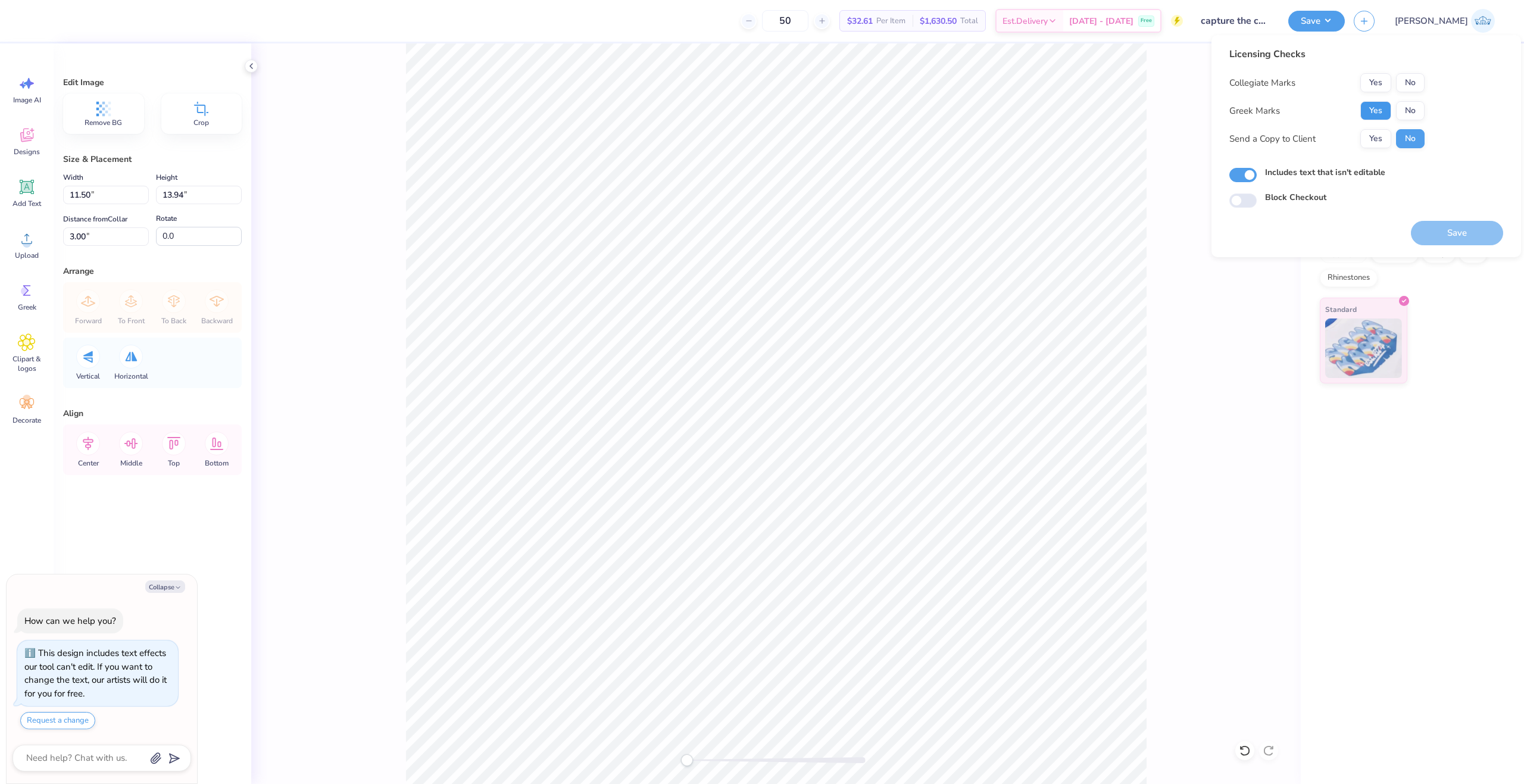
click at [1375, 105] on button "Yes" at bounding box center [1376, 111] width 31 height 19
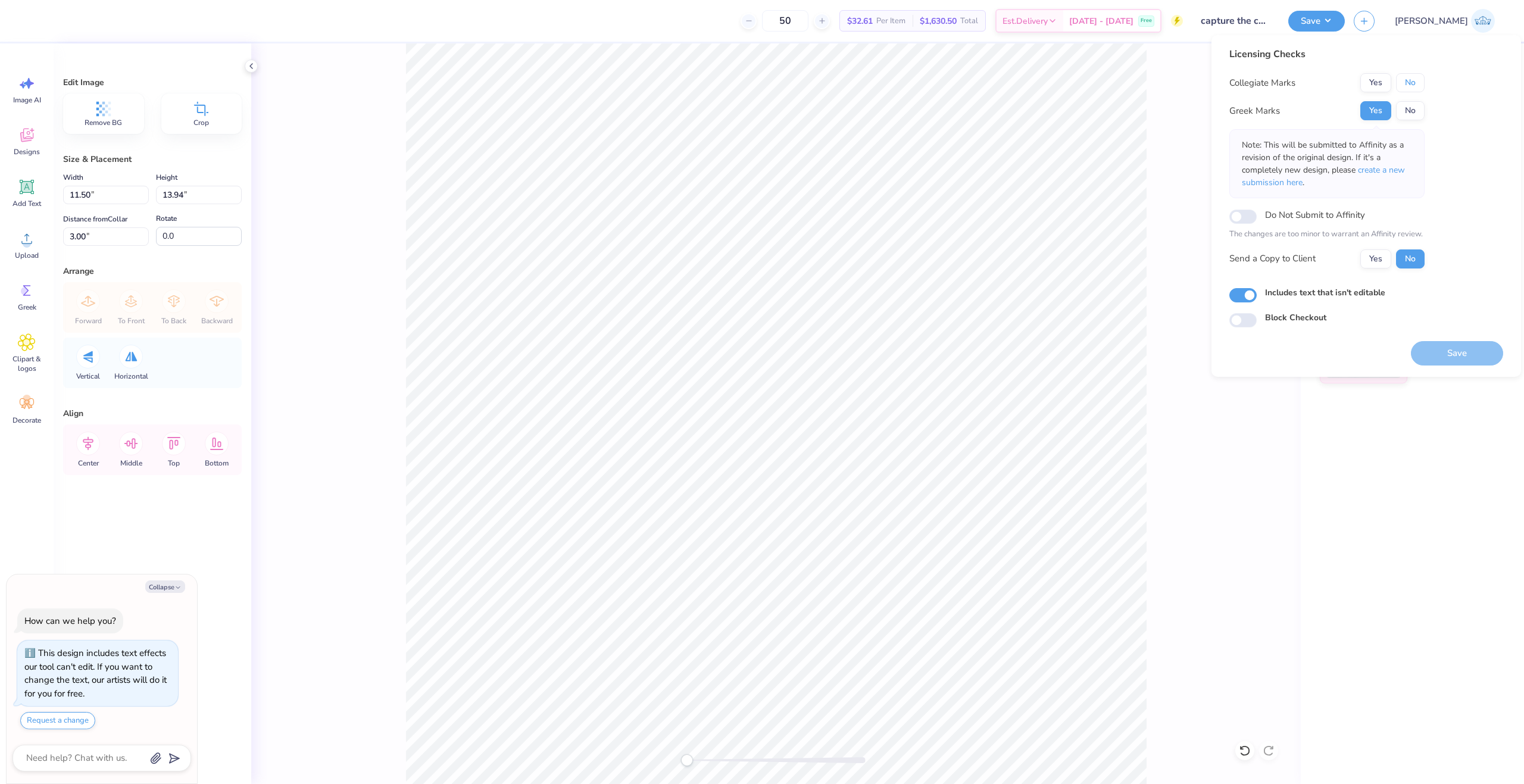
drag, startPoint x: 1402, startPoint y: 84, endPoint x: 1401, endPoint y: 97, distance: 13.0
click at [1403, 83] on button "No" at bounding box center [1410, 83] width 29 height 19
click at [1385, 247] on div "Collegiate Marks Yes No Greek Marks Yes No Note: This will be submitted to Affi…" at bounding box center [1327, 171] width 195 height 195
click at [1384, 256] on button "Yes" at bounding box center [1376, 259] width 31 height 19
click at [1443, 351] on button "Save" at bounding box center [1457, 353] width 92 height 25
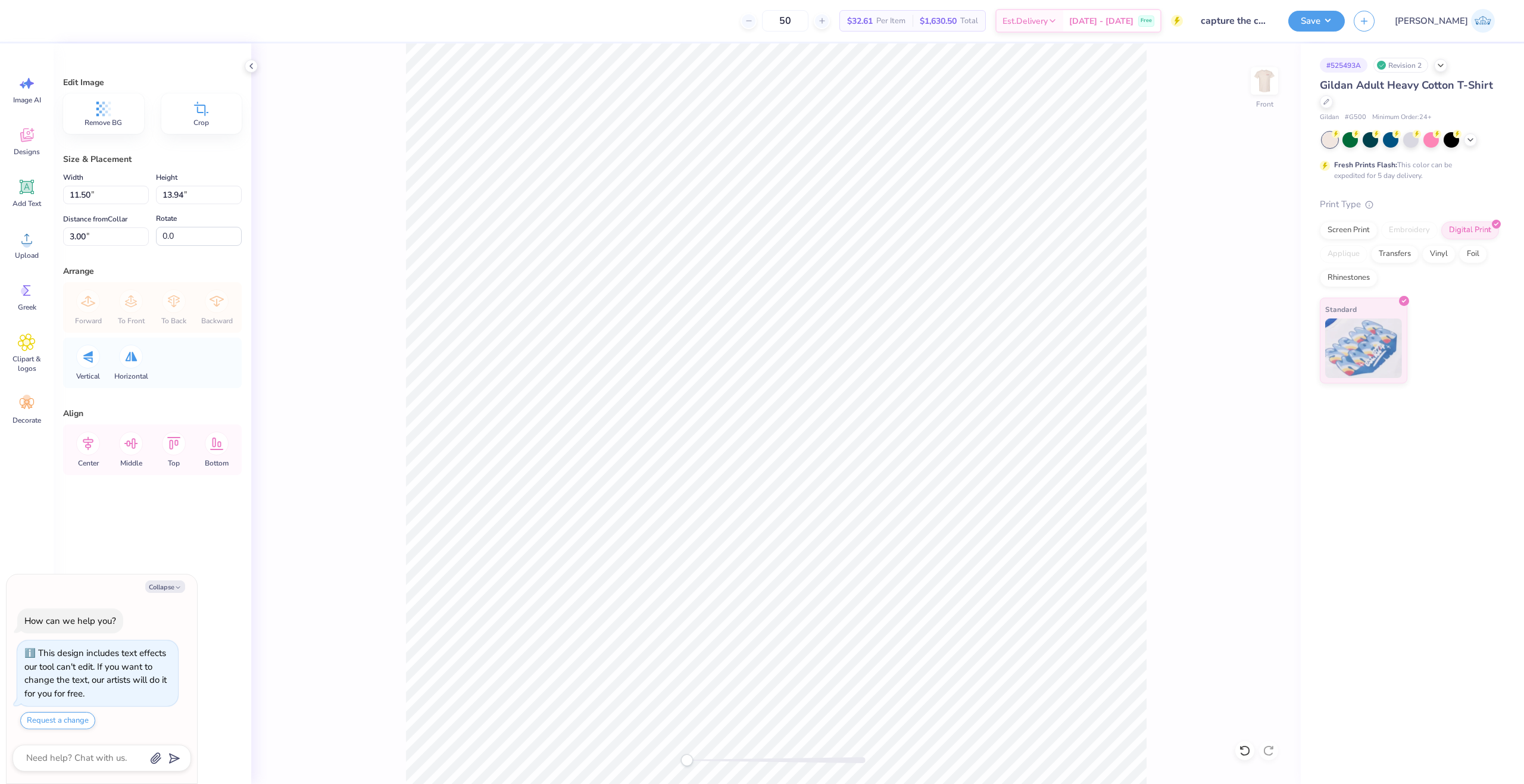
type textarea "x"
